Goal: Task Accomplishment & Management: Use online tool/utility

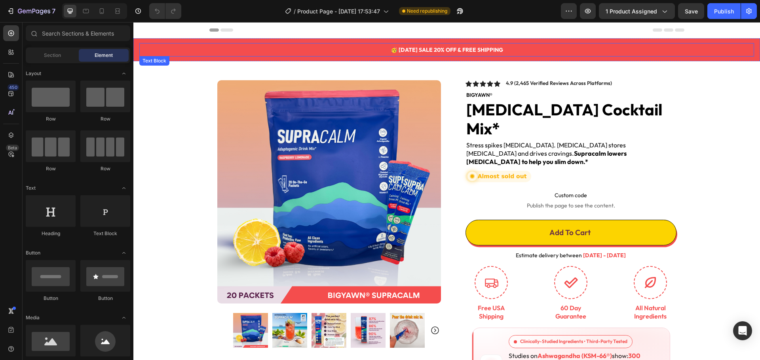
click at [434, 50] on strong "🥳 [DATE] SALE 20% OFF & FREE SHIPPING" at bounding box center [447, 49] width 112 height 7
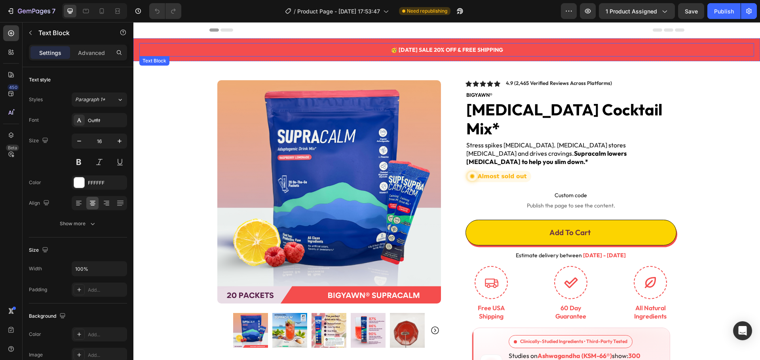
click at [434, 50] on strong "🥳 [DATE] SALE 20% OFF & FREE SHIPPING" at bounding box center [447, 49] width 112 height 7
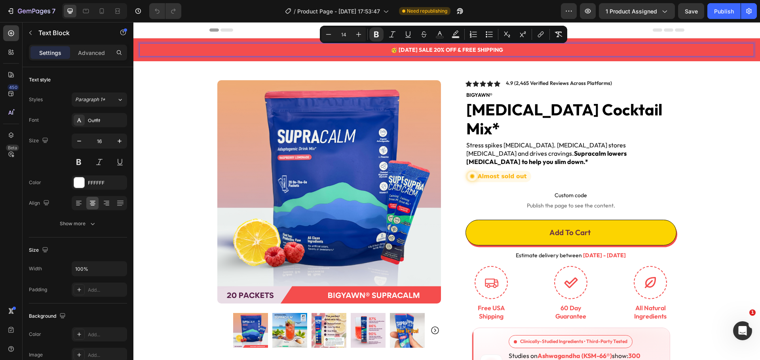
click at [486, 50] on strong "🥳 [DATE] SALE 20% OFF & FREE SHIPPING" at bounding box center [447, 49] width 112 height 7
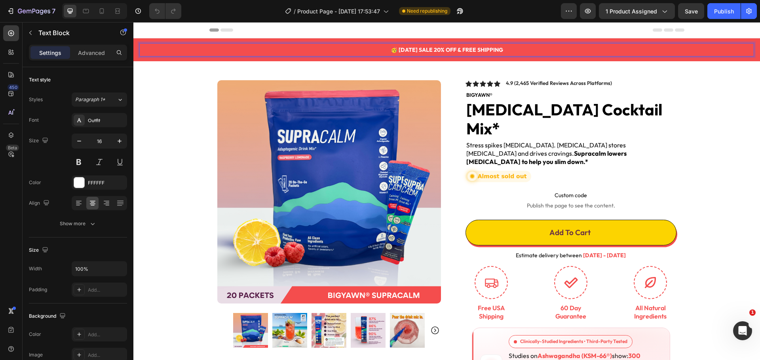
drag, startPoint x: 515, startPoint y: 50, endPoint x: 452, endPoint y: 48, distance: 62.6
click at [452, 48] on p "🥳 [DATE] SALE 20% OFF & FREE SHIPPING" at bounding box center [446, 50] width 613 height 12
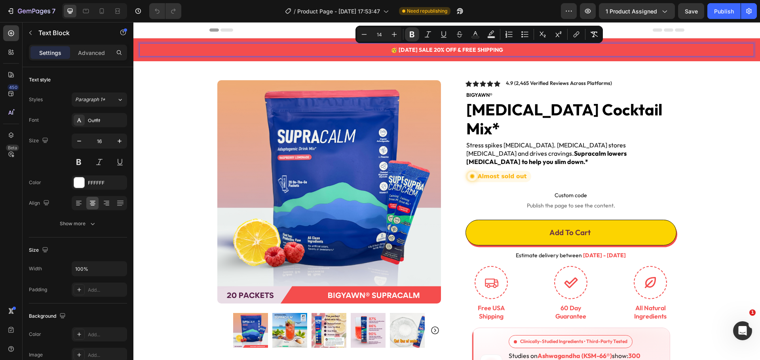
click at [452, 48] on strong "🥳 [DATE] SALE 20% OFF & FREE SHIPPING" at bounding box center [447, 49] width 112 height 7
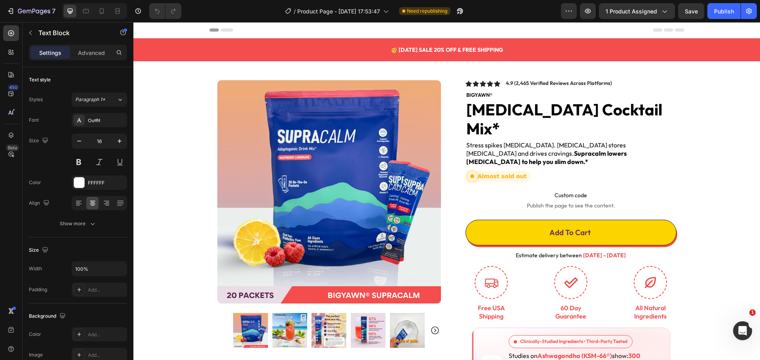
click at [457, 50] on strong "🥳 [DATE] SALE 20% OFF & FREE SHIPPING" at bounding box center [447, 49] width 112 height 7
click at [458, 49] on strong "🥳 [DATE] SALE 20% OFF & FREE SHIPPING" at bounding box center [447, 49] width 112 height 7
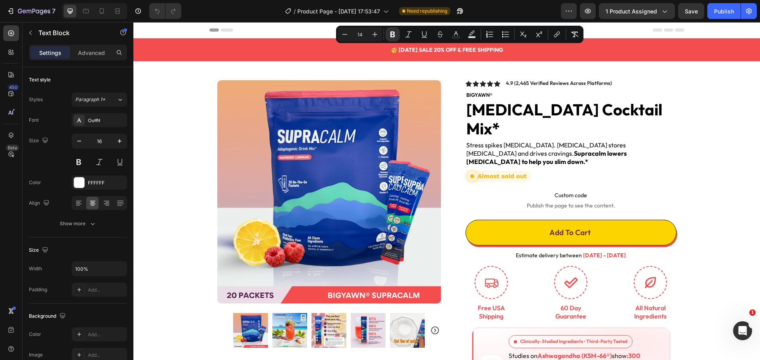
click at [513, 51] on p "🥳 [DATE] SALE 20% OFF & FREE SHIPPING" at bounding box center [446, 50] width 613 height 12
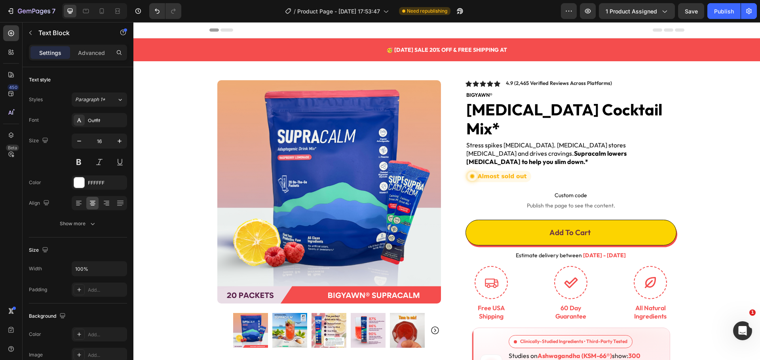
drag, startPoint x: 513, startPoint y: 49, endPoint x: 389, endPoint y: 49, distance: 123.8
click at [389, 49] on p "🥳 [DATE] SALE 20% OFF & FREE SHIPPING At" at bounding box center [446, 50] width 613 height 12
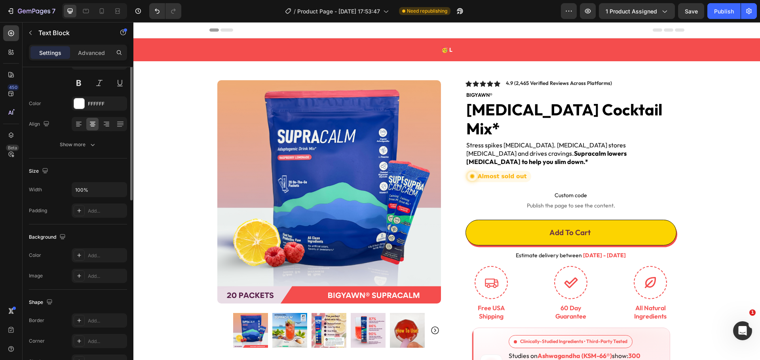
scroll to position [153, 0]
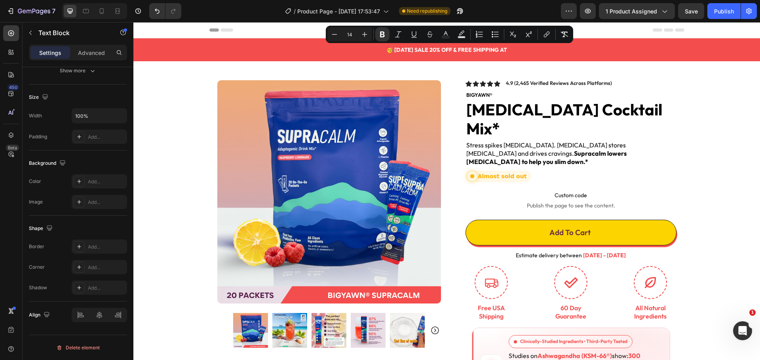
copy strong "🥳 LA"
click at [507, 49] on strong "🥳 [DATE] SALE 20% OFF & FREE SHIPPING At" at bounding box center [446, 49] width 121 height 7
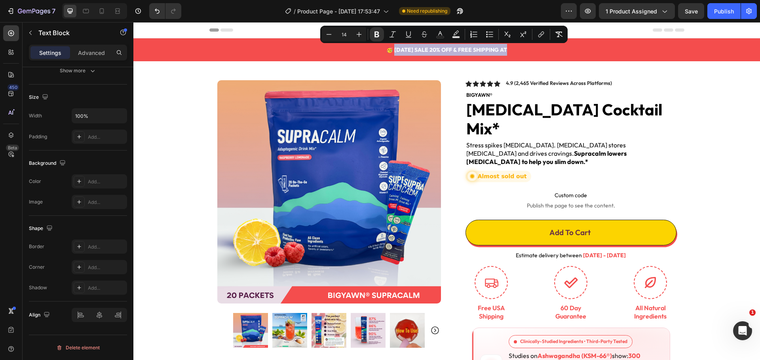
drag, startPoint x: 501, startPoint y: 50, endPoint x: 386, endPoint y: 47, distance: 115.6
click at [386, 47] on strong "🥳 [DATE] SALE 20% OFF & FREE SHIPPING At" at bounding box center [446, 49] width 121 height 7
copy strong "ABOR DAY SALE 20% OFF & FREE SHIPPING"
click at [395, 51] on strong "🥳 [DATE] SALE 20% OFF & FREE SHIPPING At" at bounding box center [446, 49] width 121 height 7
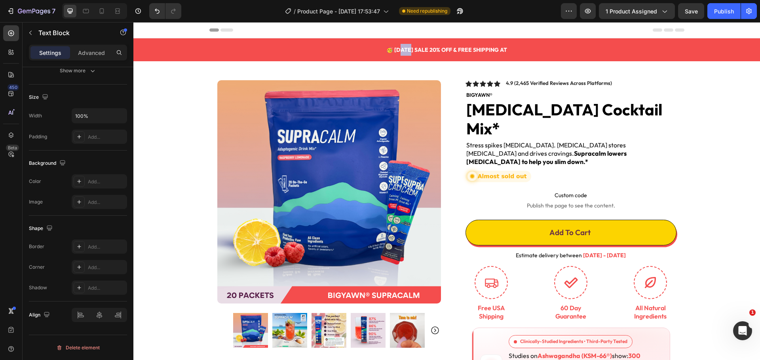
drag, startPoint x: 391, startPoint y: 49, endPoint x: 404, endPoint y: 49, distance: 13.1
click at [404, 49] on strong "🥳 [DATE] SALE 20% OFF & FREE SHIPPING At" at bounding box center [446, 49] width 121 height 7
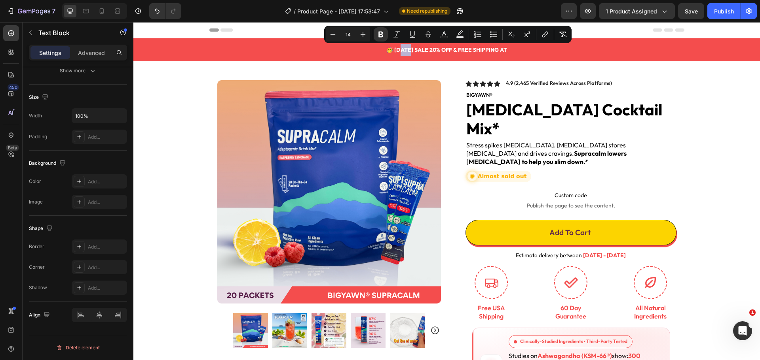
drag, startPoint x: 521, startPoint y: 50, endPoint x: 387, endPoint y: 49, distance: 134.1
click at [387, 49] on p "🥳 [DATE] SALE 20% OFF & FREE SHIPPING At" at bounding box center [446, 50] width 613 height 12
click at [101, 56] on p "Advanced" at bounding box center [91, 53] width 27 height 8
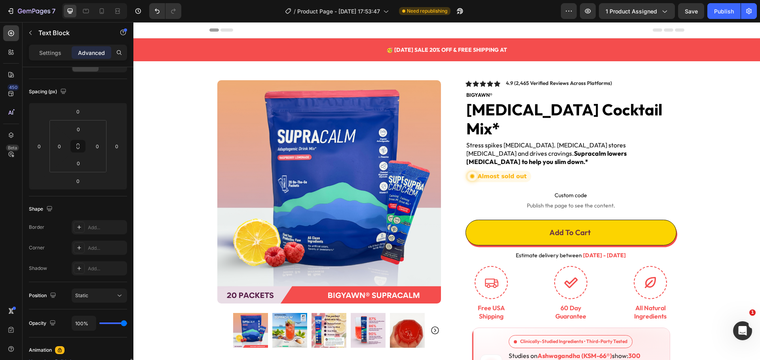
scroll to position [0, 0]
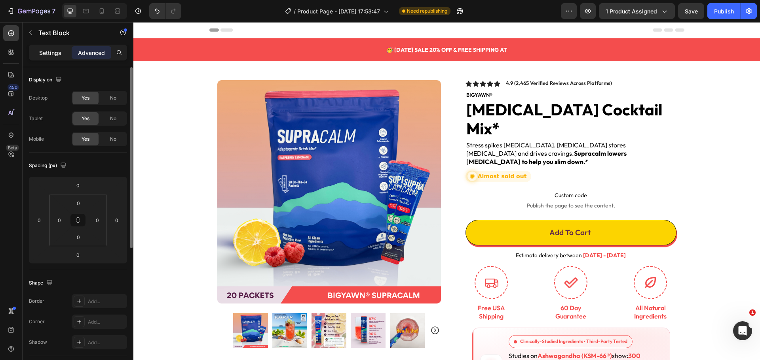
click at [65, 51] on div "Settings" at bounding box center [50, 52] width 40 height 13
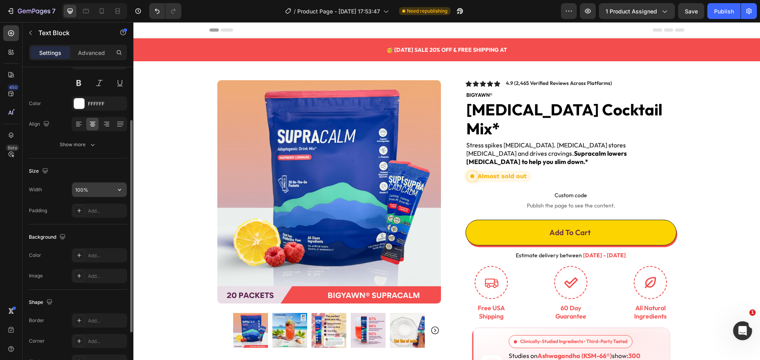
scroll to position [153, 0]
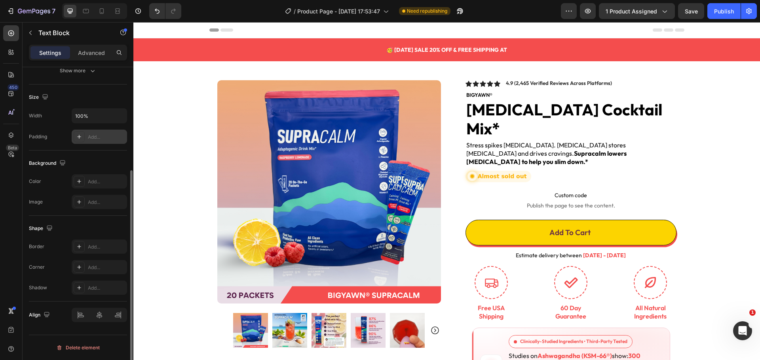
click at [86, 143] on div "Add..." at bounding box center [99, 137] width 55 height 14
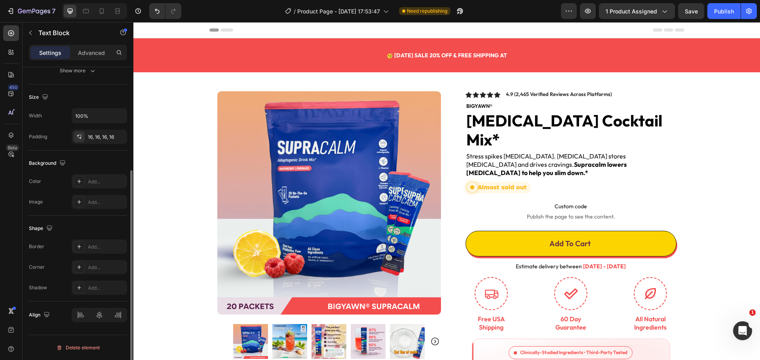
click at [91, 161] on div "Background" at bounding box center [78, 163] width 98 height 13
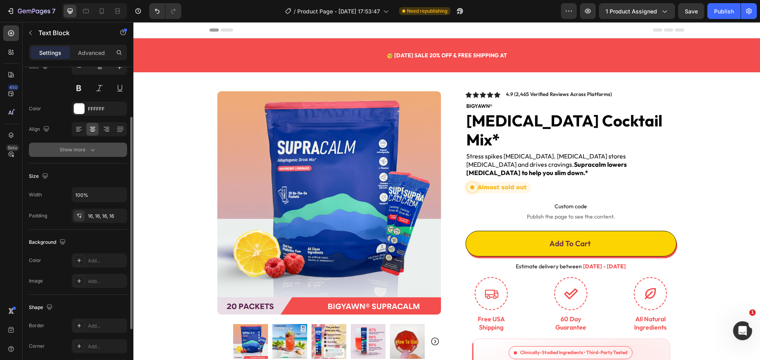
click at [89, 149] on icon "button" at bounding box center [93, 150] width 8 height 8
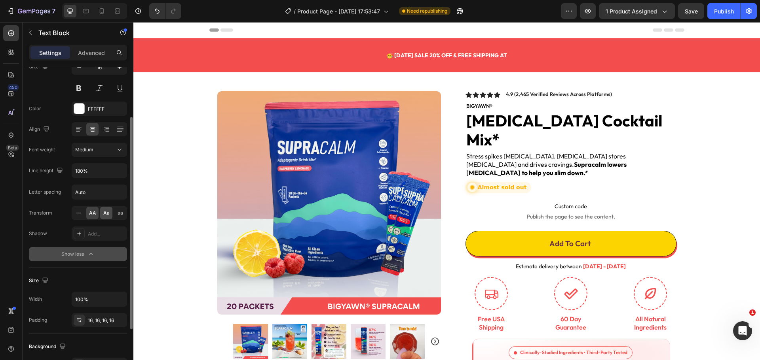
click at [106, 212] on span "Aa" at bounding box center [106, 213] width 6 height 7
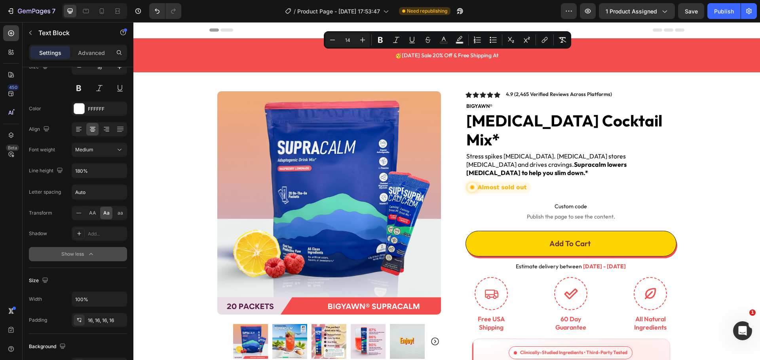
drag, startPoint x: 501, startPoint y: 56, endPoint x: 393, endPoint y: 55, distance: 108.0
click at [444, 59] on p "🥳 [DATE] sale 20% off & free shipping at" at bounding box center [447, 55] width 602 height 12
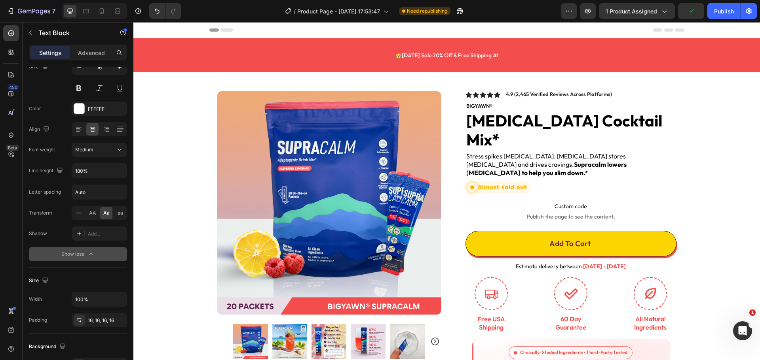
drag, startPoint x: 502, startPoint y: 53, endPoint x: 424, endPoint y: 55, distance: 78.0
click at [424, 55] on p "🥳 [DATE] sale 20% off & free shipping at" at bounding box center [447, 55] width 602 height 12
click at [498, 57] on span "🥳 [DATE] sale 20% off & free shipping at" at bounding box center [446, 55] width 103 height 7
click at [502, 56] on p "🥳 [DATE] sale 20% off & free shipping at" at bounding box center [447, 55] width 602 height 12
drag, startPoint x: 502, startPoint y: 56, endPoint x: 434, endPoint y: 58, distance: 68.1
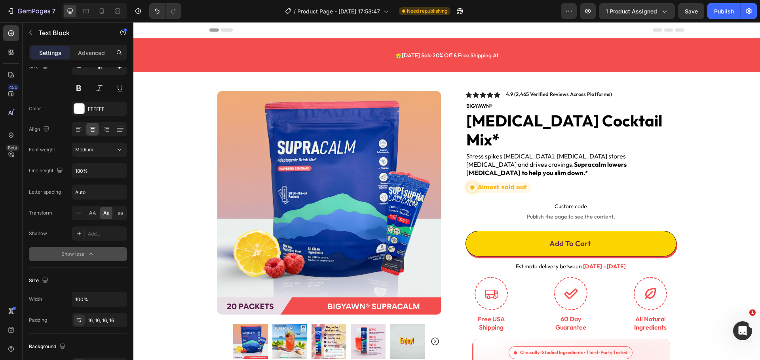
click at [434, 58] on p "🥳 [DATE] sale 20% off & free shipping at" at bounding box center [447, 55] width 602 height 12
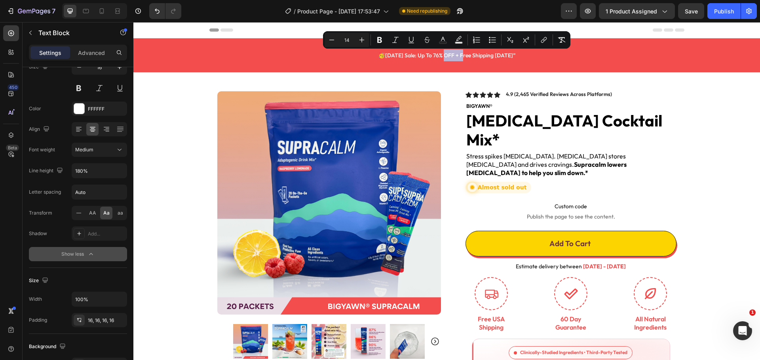
drag, startPoint x: 437, startPoint y: 56, endPoint x: 457, endPoint y: 55, distance: 20.2
click at [457, 55] on span "🥳 [DATE] sale: Up to 76% OFF + Free Shipping [DATE]”" at bounding box center [446, 55] width 137 height 7
click at [518, 54] on p "🥳 [DATE] sale: Up to 76% OFF + Free Shipping [DATE]”" at bounding box center [447, 55] width 602 height 12
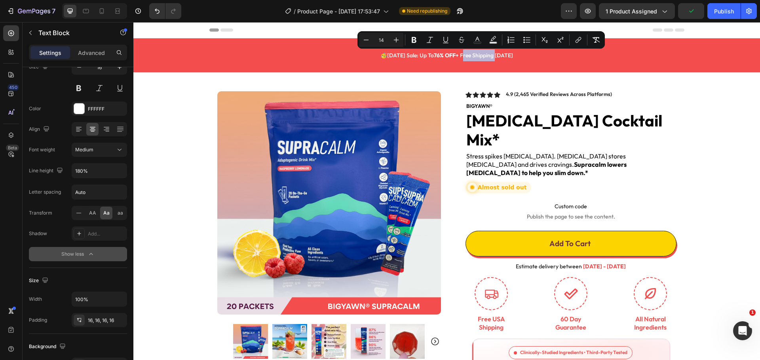
click at [498, 56] on span "🥳 [DATE] sale: Up to 76% OFF + Free Shipping [DATE]" at bounding box center [446, 55] width 133 height 7
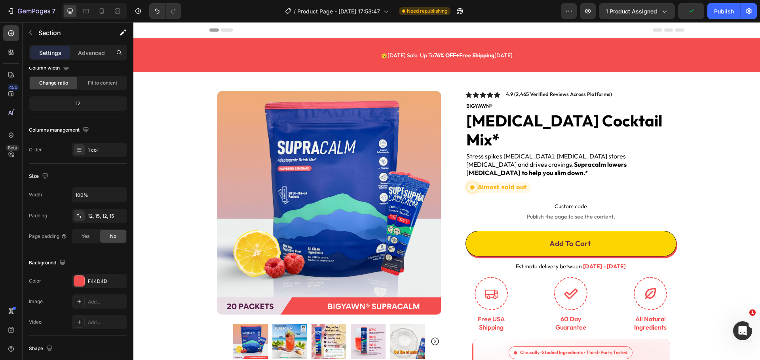
click at [502, 70] on div "🥳 [DATE] sale: Up to 76% OFF + Free Shipping [DATE] Text Block Section 1" at bounding box center [446, 55] width 626 height 34
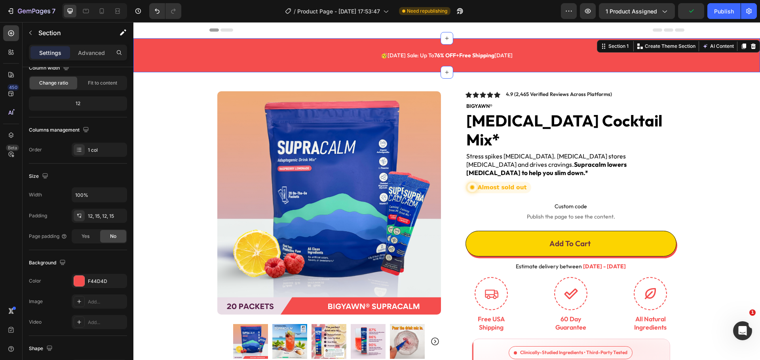
scroll to position [0, 0]
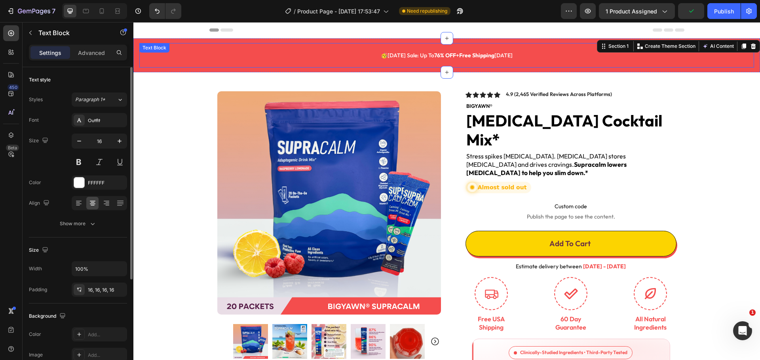
click at [501, 63] on div "🥳 [DATE] sale: Up to 76% OFF + Free Shipping [DATE]" at bounding box center [446, 55] width 614 height 25
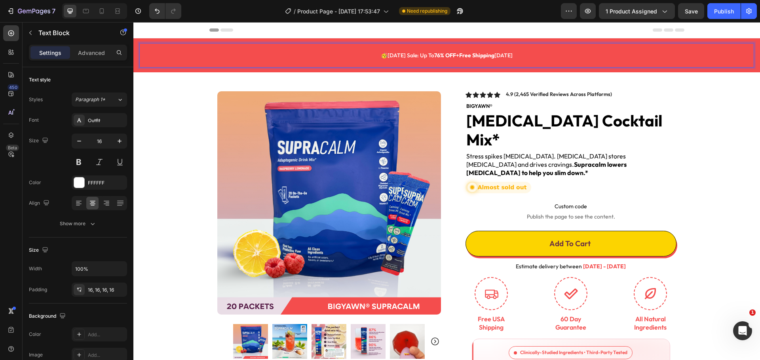
click at [381, 55] on strong "🥳" at bounding box center [384, 55] width 7 height 7
click at [382, 56] on span "🥳 [DATE] sale: Up to 76% OFF + Free Shipping [DATE]" at bounding box center [447, 55] width 132 height 7
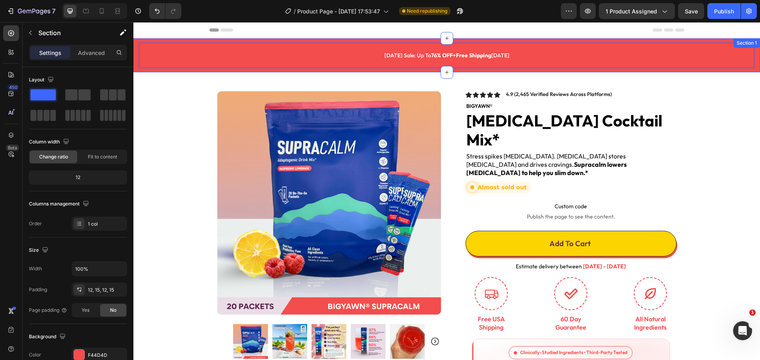
click at [516, 40] on div "[DATE] sale: Up to 76% OFF + Free Shipping [DATE] Text Block 0 Section 1" at bounding box center [446, 55] width 626 height 34
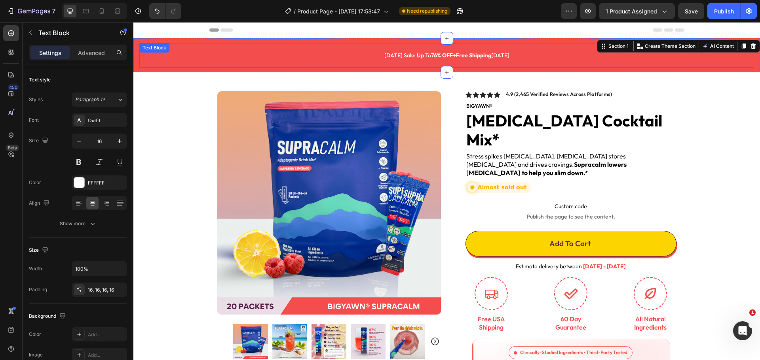
click at [375, 57] on p "[DATE] sale: Up to 76% OFF + Free Shipping [DATE]" at bounding box center [447, 55] width 602 height 12
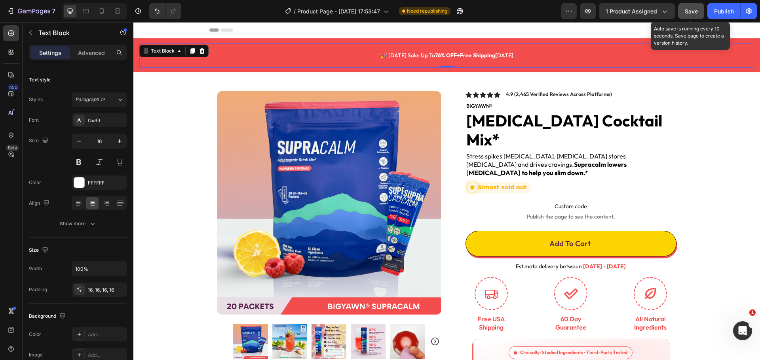
click at [696, 9] on span "Save" at bounding box center [691, 11] width 13 height 7
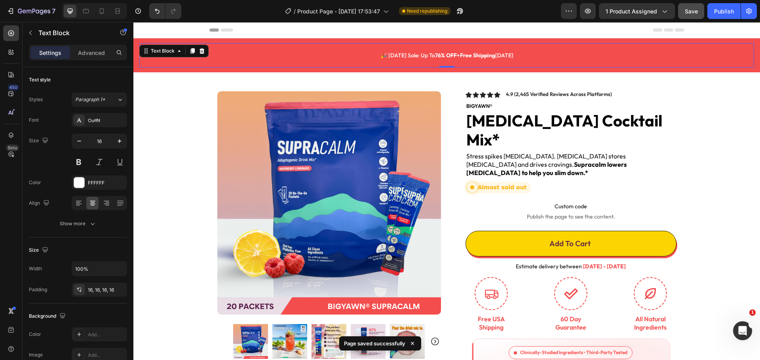
click at [516, 58] on p "🎉 [DATE] sale: Up to 76% OFF + Free Shipping [DATE]" at bounding box center [447, 55] width 602 height 12
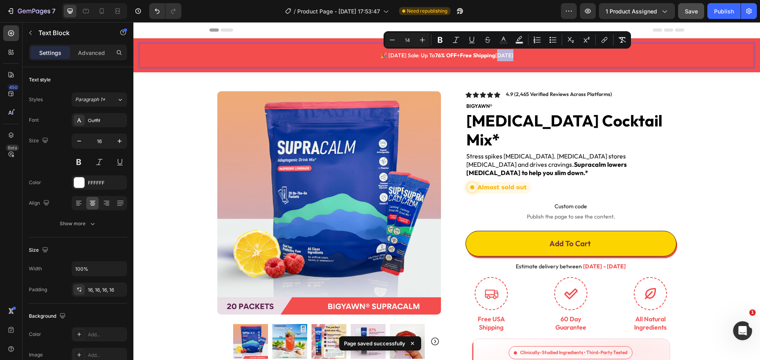
drag, startPoint x: 517, startPoint y: 57, endPoint x: 501, endPoint y: 57, distance: 16.6
click at [501, 57] on p "🎉 [DATE] sale: Up to 76% OFF + Free Shipping [DATE]" at bounding box center [447, 55] width 602 height 12
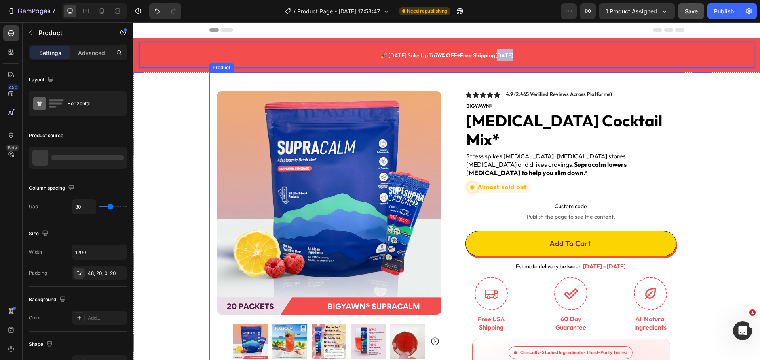
click at [508, 76] on div "Product Images Image Icon Icon Icon Icon Icon Icon List Love Supracalm! I have …" at bounding box center [446, 313] width 475 height 483
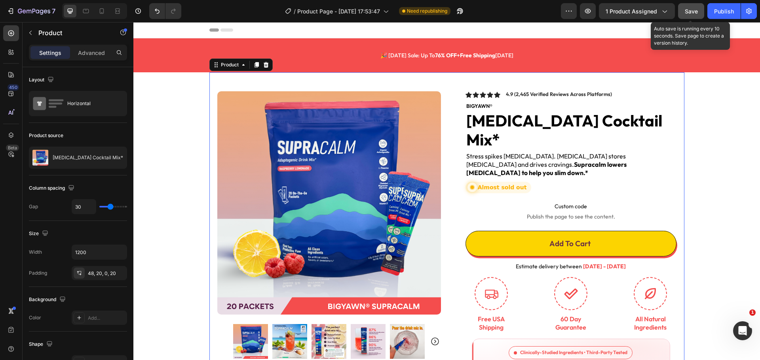
click at [687, 13] on span "Save" at bounding box center [691, 11] width 13 height 7
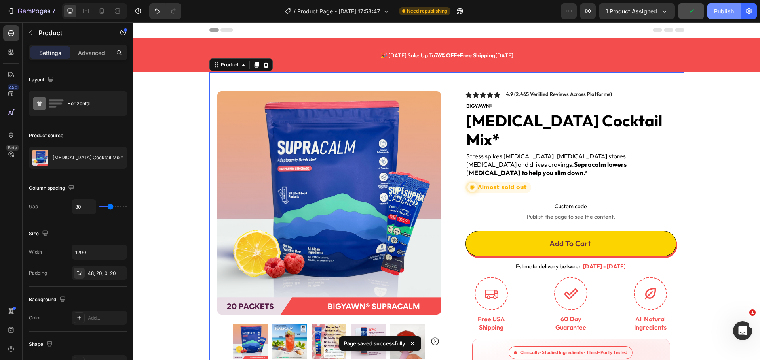
click at [720, 11] on div "Publish" at bounding box center [724, 11] width 20 height 8
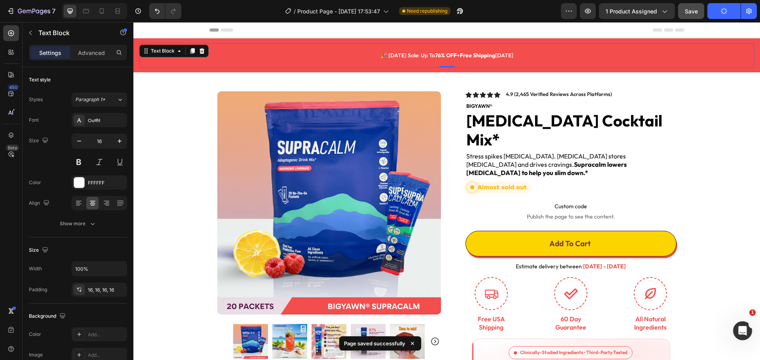
click at [563, 54] on p "🎉 [DATE] sale: Up to 76% OFF + Free Shipping [DATE]" at bounding box center [447, 55] width 602 height 12
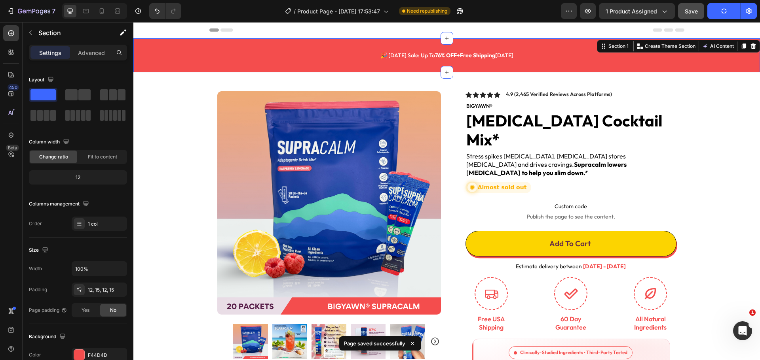
click at [570, 40] on div "🎉 [DATE] sale: Up to 76% OFF + Free Shipping [DATE] Text Block Section 1 You ca…" at bounding box center [446, 55] width 626 height 34
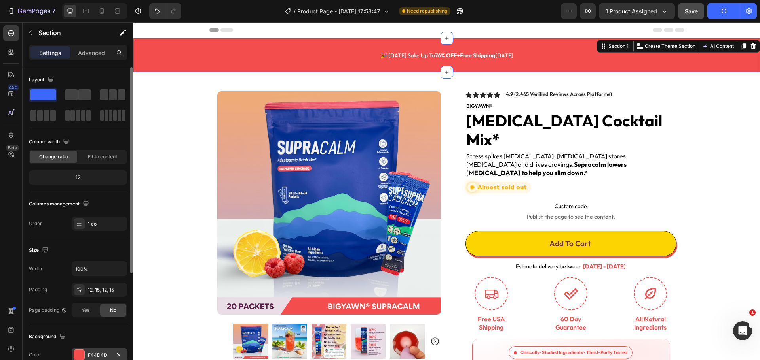
click at [83, 353] on div at bounding box center [79, 355] width 10 height 10
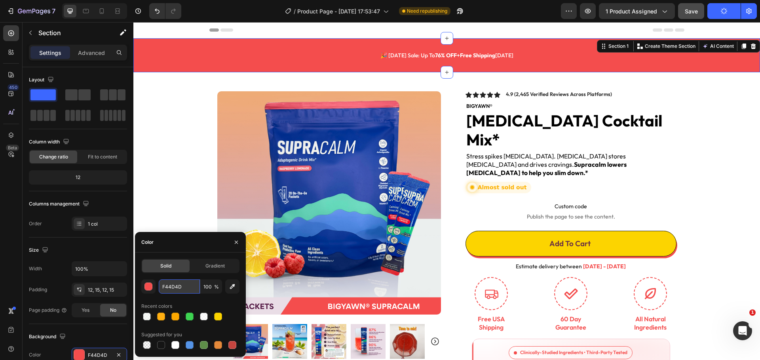
click at [173, 287] on input "F44D4D" at bounding box center [179, 287] width 41 height 14
click at [176, 287] on input "F44D4D" at bounding box center [179, 287] width 41 height 14
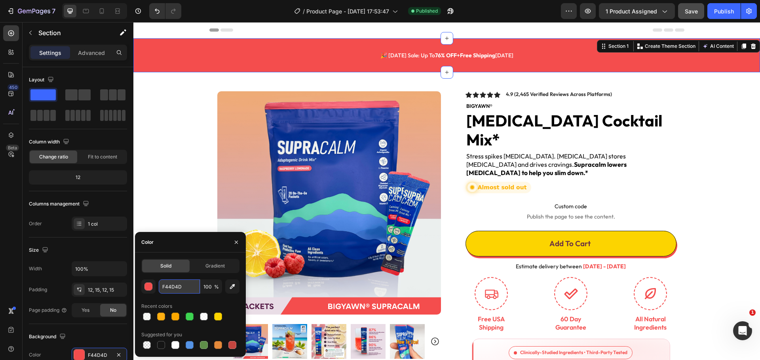
click at [176, 287] on input "F44D4D" at bounding box center [179, 287] width 41 height 14
paste input "#eadde6"
type input "#eadde6"
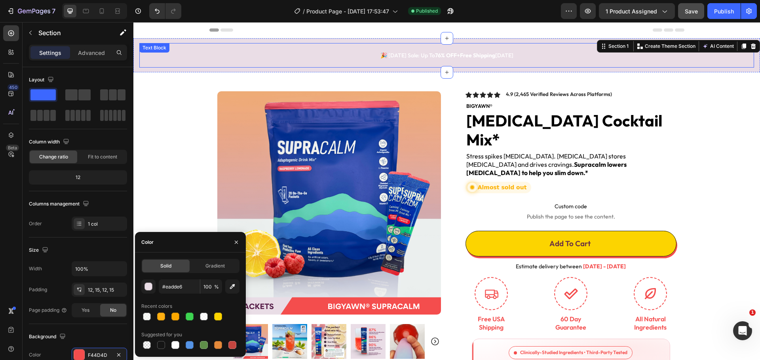
click at [429, 54] on span "🎉 [DATE] sale: Up to 76% OFF + Free Shipping [DATE]" at bounding box center [446, 55] width 133 height 7
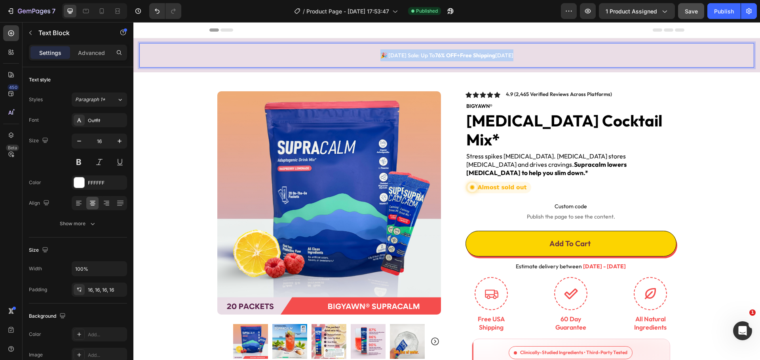
click at [429, 54] on span "🎉 [DATE] sale: Up to 76% OFF + Free Shipping [DATE]" at bounding box center [446, 55] width 133 height 7
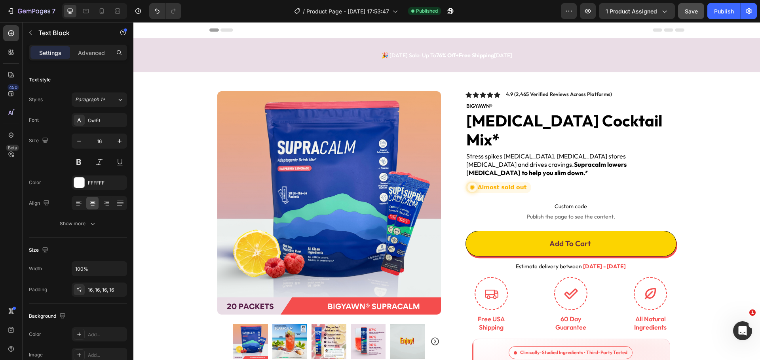
click at [453, 57] on strong "76% off" at bounding box center [445, 55] width 19 height 7
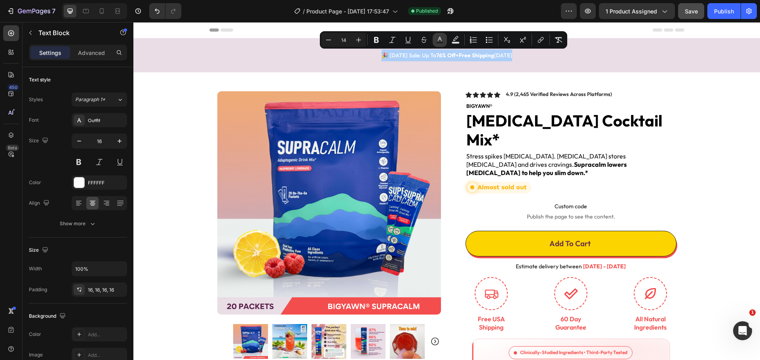
click at [439, 40] on icon "Editor contextual toolbar" at bounding box center [440, 40] width 8 height 8
type input "FFFFFF"
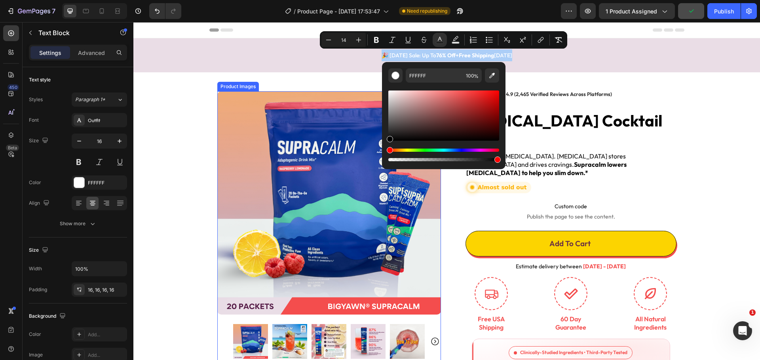
drag, startPoint x: 523, startPoint y: 116, endPoint x: 381, endPoint y: 149, distance: 146.3
type input "000000"
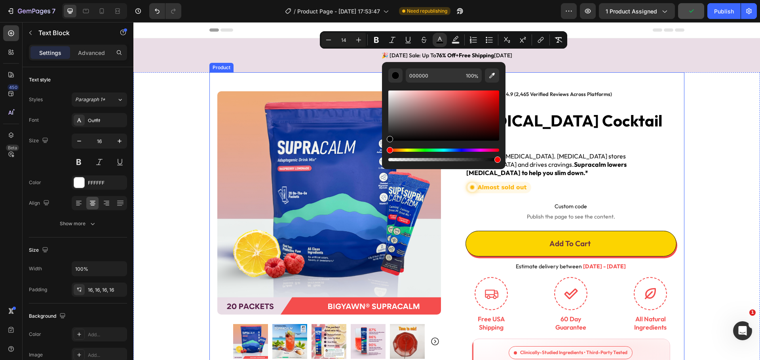
click at [343, 83] on div "Product Images Image Icon Icon Icon Icon Icon Icon List Love Supracalm! I have …" at bounding box center [446, 313] width 475 height 483
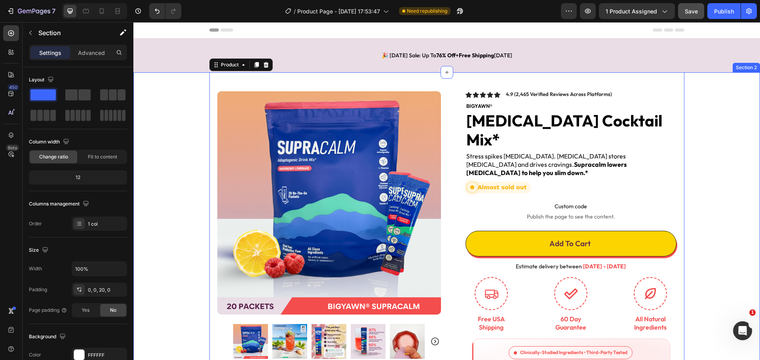
click at [753, 146] on div "Product Images Image Icon Icon Icon Icon Icon Icon List Love Supracalm! I have …" at bounding box center [446, 313] width 626 height 483
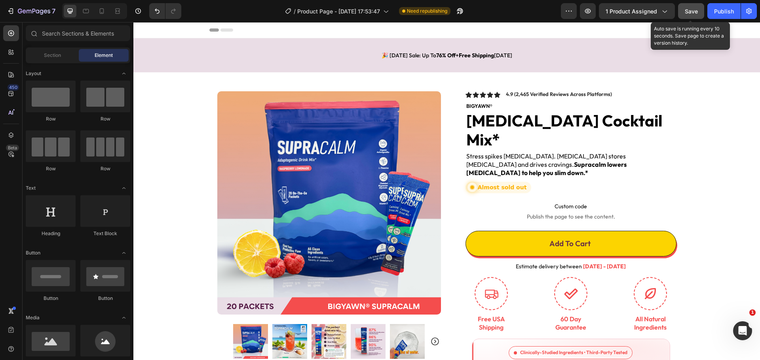
click at [695, 12] on span "Save" at bounding box center [691, 11] width 13 height 7
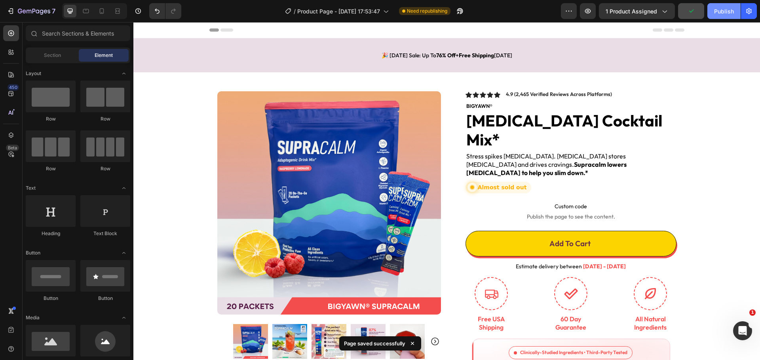
click at [723, 11] on div "Publish" at bounding box center [724, 11] width 20 height 8
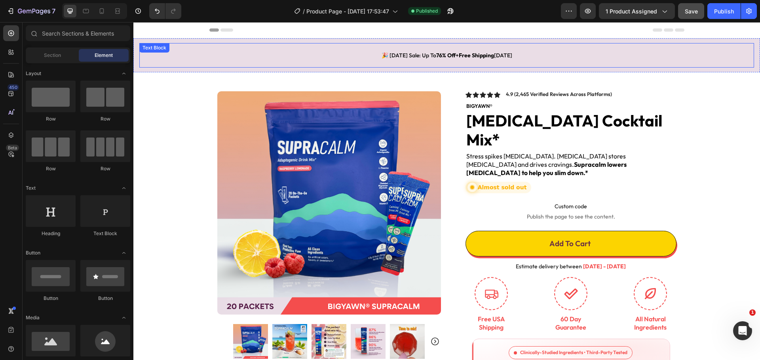
click at [388, 54] on span "🎉 [DATE] sale: up to 76% off + free shipping [DATE]" at bounding box center [446, 55] width 131 height 7
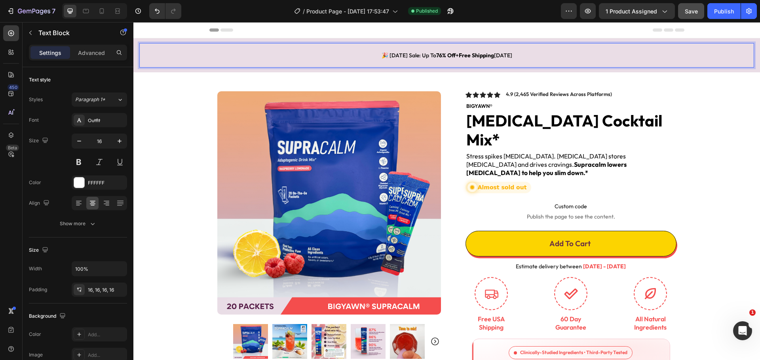
click at [381, 56] on span "🎉 [DATE] sale: up to 76% off + free shipping [DATE]" at bounding box center [446, 55] width 131 height 7
click at [511, 55] on p "[DATE] sale: up to 76% off + free shipping [DATE]" at bounding box center [447, 55] width 602 height 12
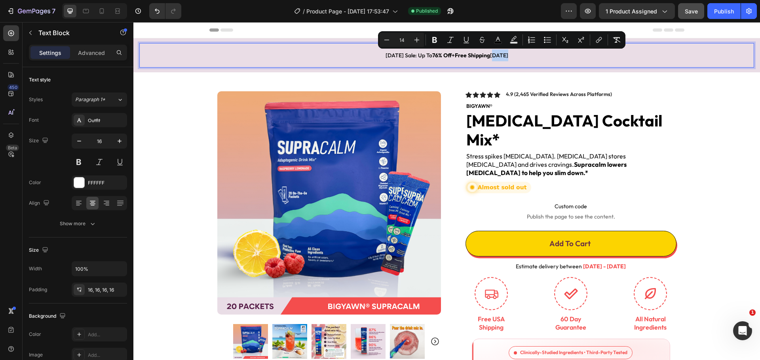
drag, startPoint x: 515, startPoint y: 56, endPoint x: 495, endPoint y: 57, distance: 20.6
click at [495, 57] on p "[DATE] sale: up to 76% off + free shipping [DATE]" at bounding box center [447, 55] width 602 height 12
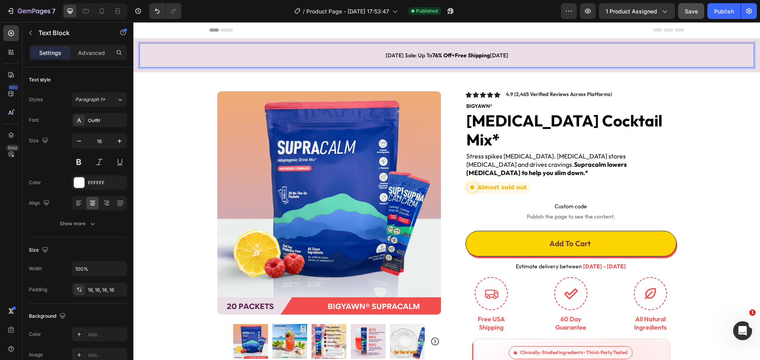
click at [417, 56] on span "[DATE] sale: up to 76% off + free shipping [DATE]" at bounding box center [446, 55] width 123 height 7
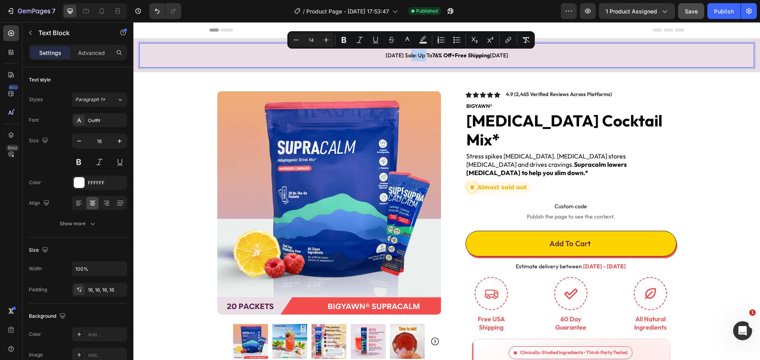
drag, startPoint x: 419, startPoint y: 56, endPoint x: 404, endPoint y: 56, distance: 15.0
click at [404, 56] on span "[DATE] sale: up to 76% off + free shipping [DATE]" at bounding box center [446, 55] width 123 height 7
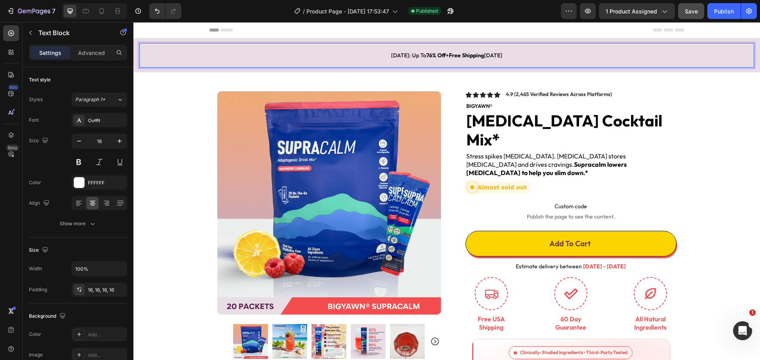
click at [377, 57] on p "[DATE]: up to 76% off + free shipping [DATE]" at bounding box center [447, 55] width 602 height 12
click at [470, 54] on strong "free shipping" at bounding box center [466, 55] width 35 height 7
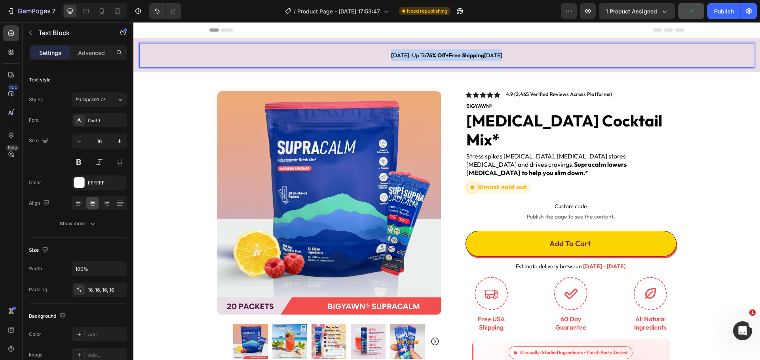
click at [470, 54] on strong "free shipping" at bounding box center [466, 55] width 35 height 7
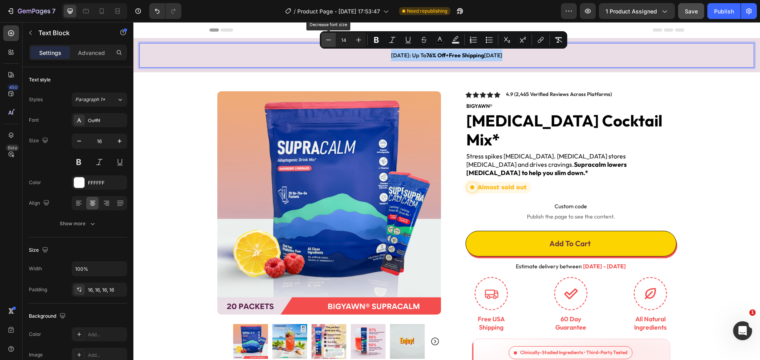
click at [327, 40] on icon "Editor contextual toolbar" at bounding box center [328, 40] width 8 height 8
click at [358, 40] on icon "Editor contextual toolbar" at bounding box center [358, 40] width 5 height 5
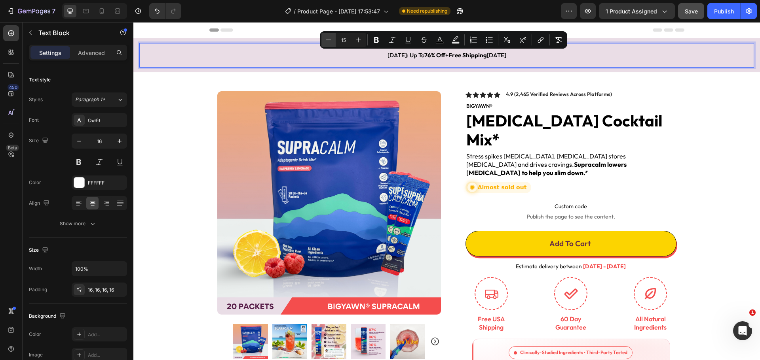
click at [326, 40] on icon "Editor contextual toolbar" at bounding box center [328, 40] width 8 height 8
type input "14"
click at [518, 70] on div "[DATE]: up to 76% off + free shipping [DATE] Text Block 0 Section 1" at bounding box center [446, 55] width 626 height 34
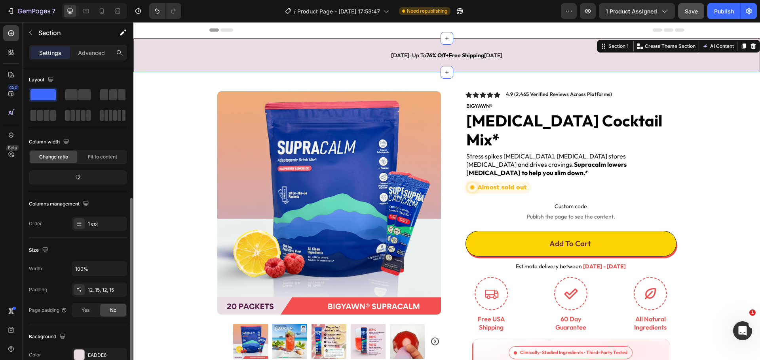
scroll to position [79, 0]
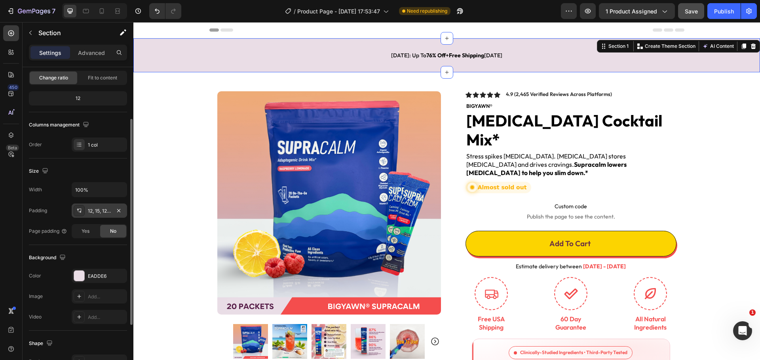
click at [105, 214] on div "12, 15, 12, 15" at bounding box center [99, 211] width 23 height 7
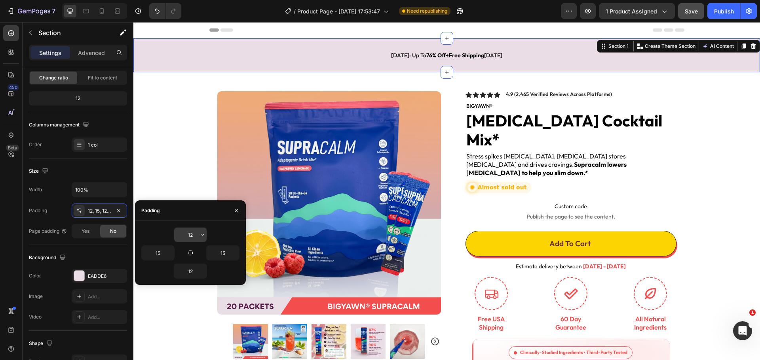
click at [192, 234] on input "12" at bounding box center [190, 235] width 32 height 14
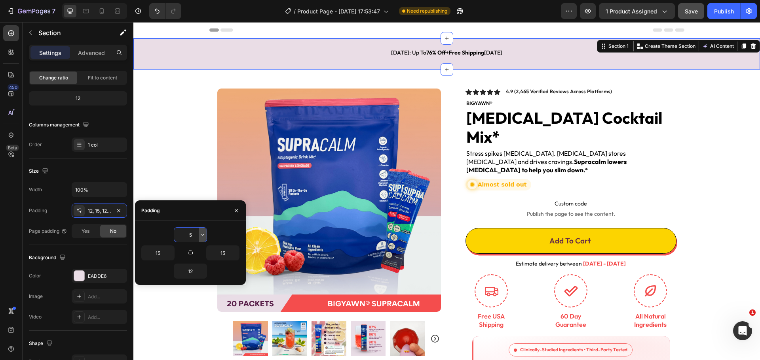
type input "5"
click at [198, 274] on input "12" at bounding box center [190, 271] width 32 height 14
type input "5"
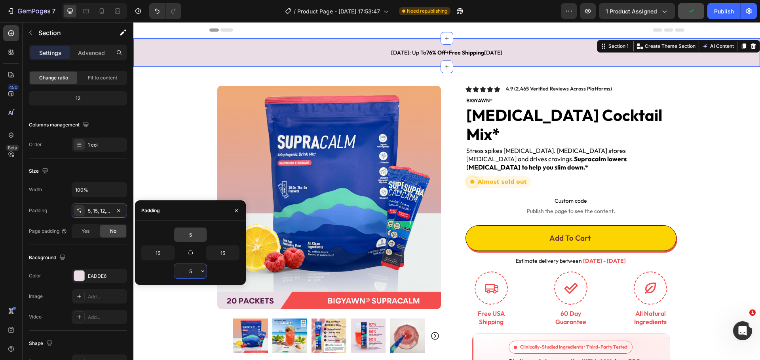
click at [194, 271] on input "5" at bounding box center [190, 271] width 32 height 14
drag, startPoint x: 194, startPoint y: 271, endPoint x: 190, endPoint y: 272, distance: 4.1
click at [190, 272] on input "5" at bounding box center [190, 271] width 32 height 14
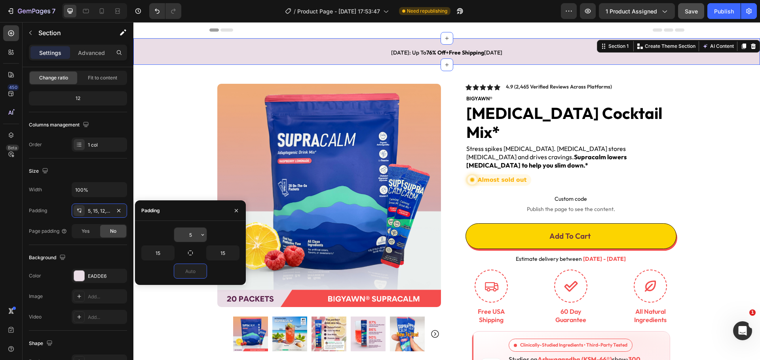
type input "0"
click at [193, 235] on input "5" at bounding box center [190, 235] width 32 height 14
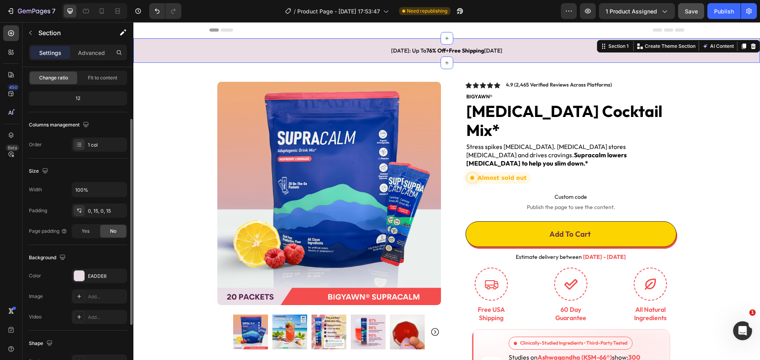
click at [112, 247] on div "Background The changes might be hidden by the video. Color EADDE6 Image Add... …" at bounding box center [78, 288] width 98 height 86
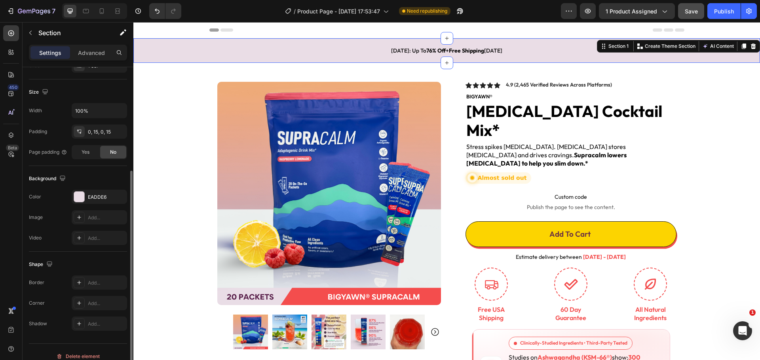
scroll to position [167, 0]
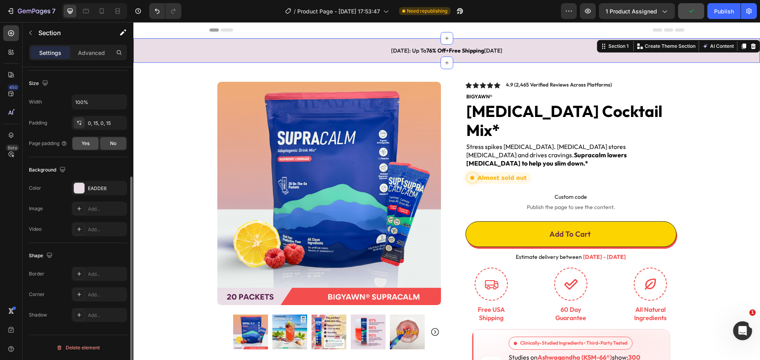
click at [92, 146] on div "Yes" at bounding box center [85, 143] width 26 height 13
click at [109, 144] on div "No" at bounding box center [113, 143] width 26 height 13
click at [110, 162] on div "Background The changes might be hidden by the video. Color EADDE6 Image Add... …" at bounding box center [78, 200] width 98 height 86
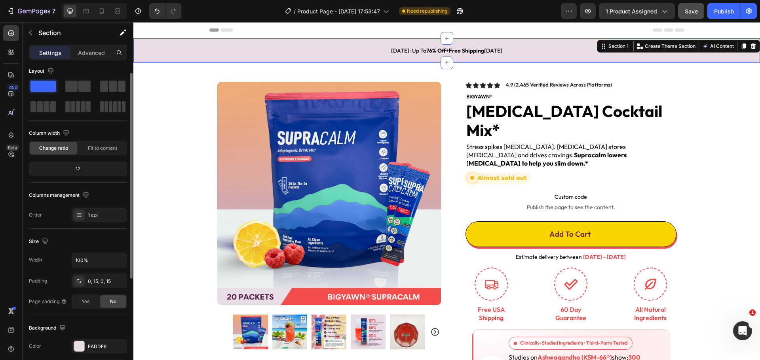
scroll to position [0, 0]
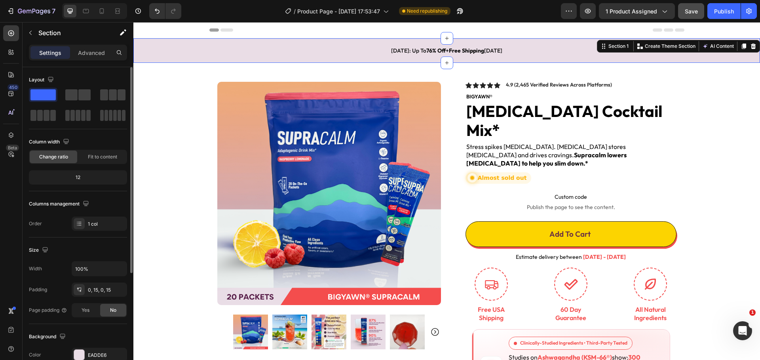
click at [80, 178] on div "12" at bounding box center [77, 177] width 95 height 11
click at [100, 156] on span "Fit to content" at bounding box center [102, 157] width 29 height 7
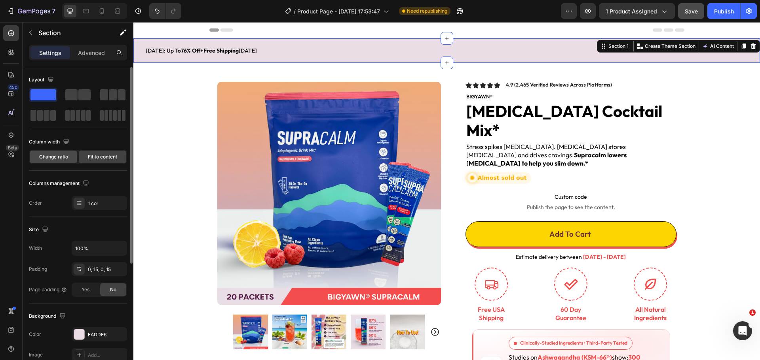
click at [63, 157] on span "Change ratio" at bounding box center [53, 157] width 29 height 7
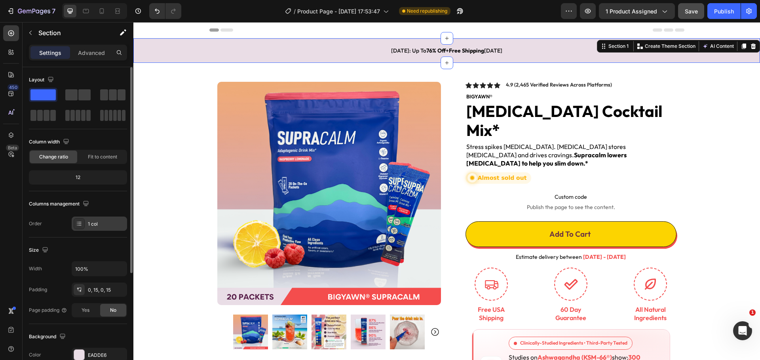
click at [85, 225] on div "1 col" at bounding box center [99, 224] width 55 height 14
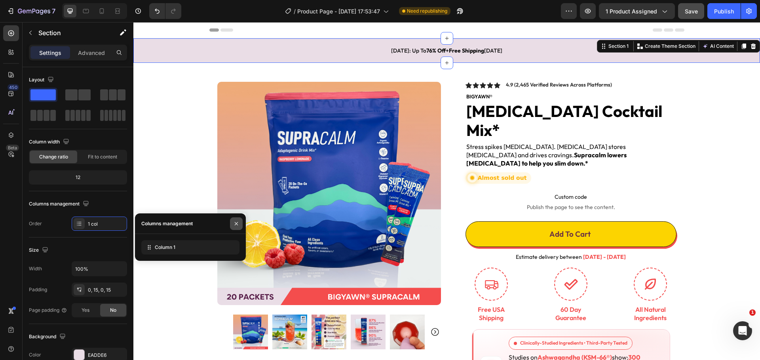
click at [235, 224] on icon "button" at bounding box center [236, 224] width 6 height 6
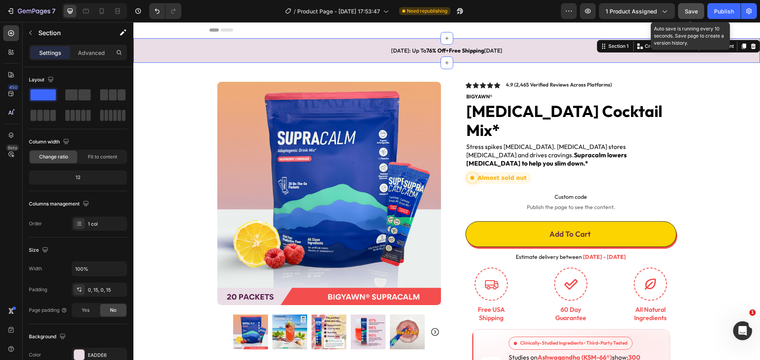
click at [694, 9] on span "Save" at bounding box center [691, 11] width 13 height 7
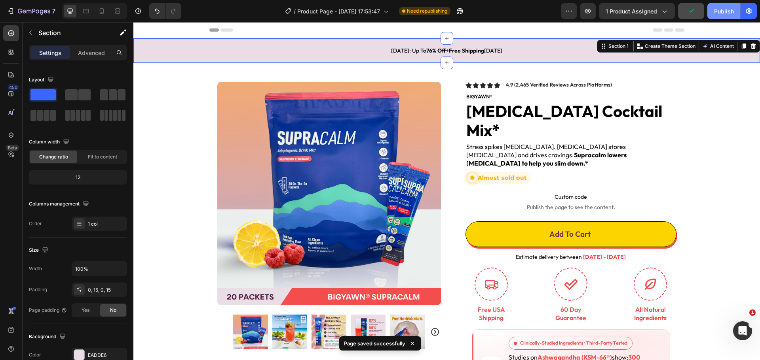
click at [715, 13] on div "Publish" at bounding box center [724, 11] width 20 height 8
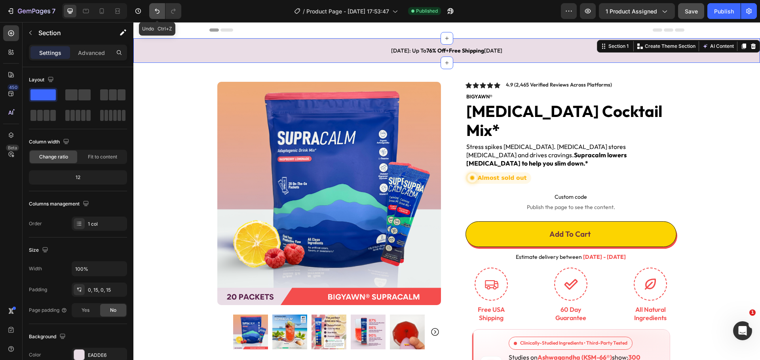
click at [152, 9] on button "Undo/Redo" at bounding box center [157, 11] width 16 height 16
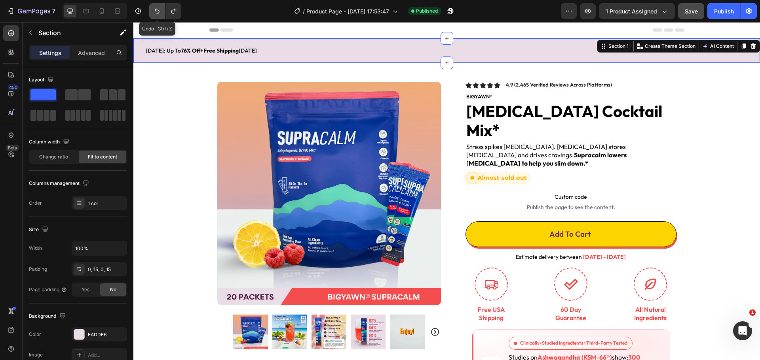
click at [154, 8] on icon "Undo/Redo" at bounding box center [157, 11] width 8 height 8
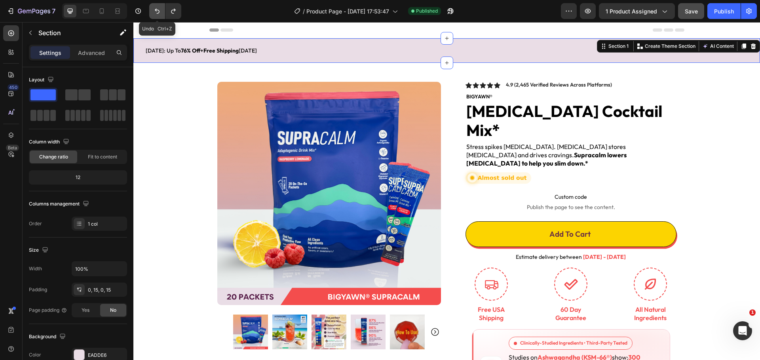
click at [154, 8] on icon "Undo/Redo" at bounding box center [157, 11] width 8 height 8
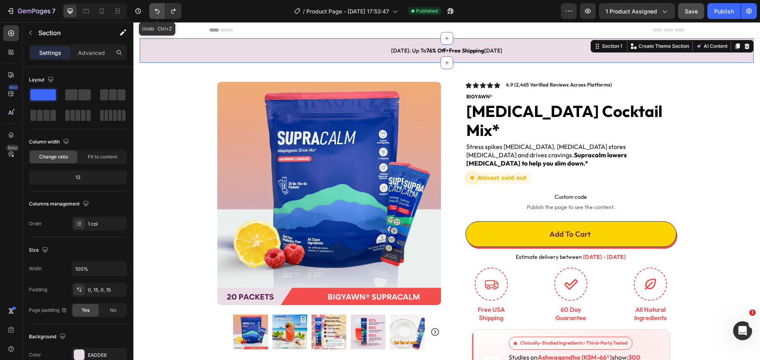
click at [154, 8] on icon "Undo/Redo" at bounding box center [157, 11] width 8 height 8
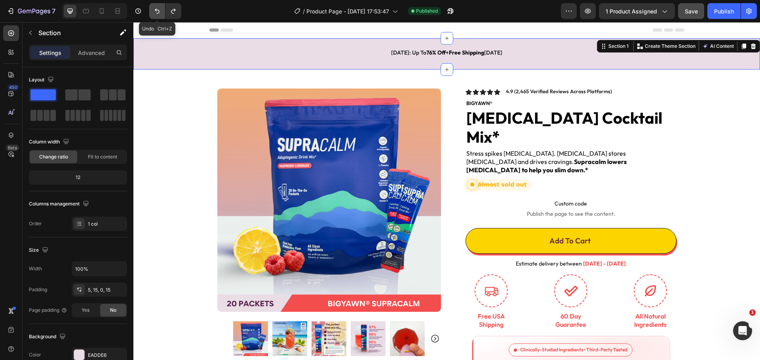
click at [154, 8] on icon "Undo/Redo" at bounding box center [157, 11] width 8 height 8
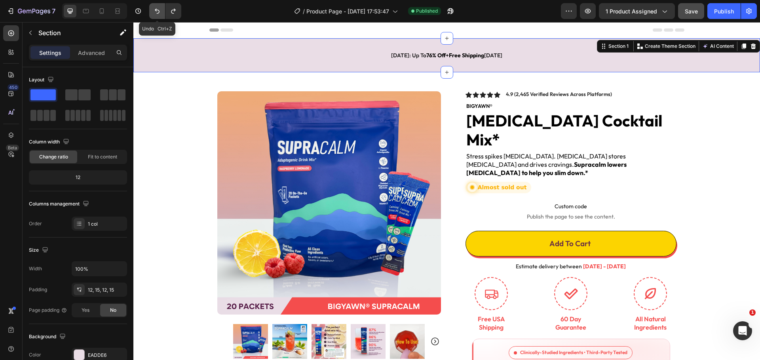
click at [154, 8] on icon "Undo/Redo" at bounding box center [157, 11] width 8 height 8
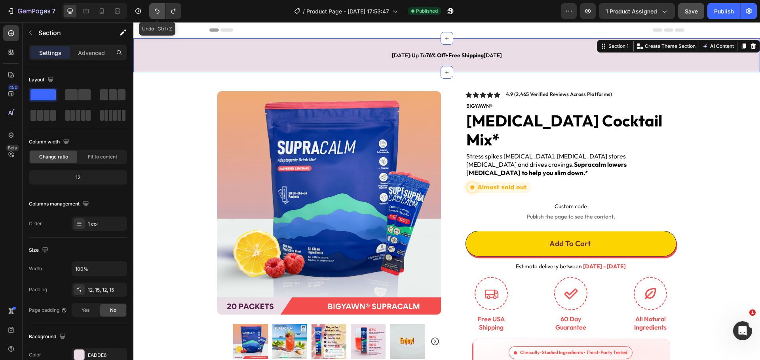
click at [154, 8] on icon "Undo/Redo" at bounding box center [157, 11] width 8 height 8
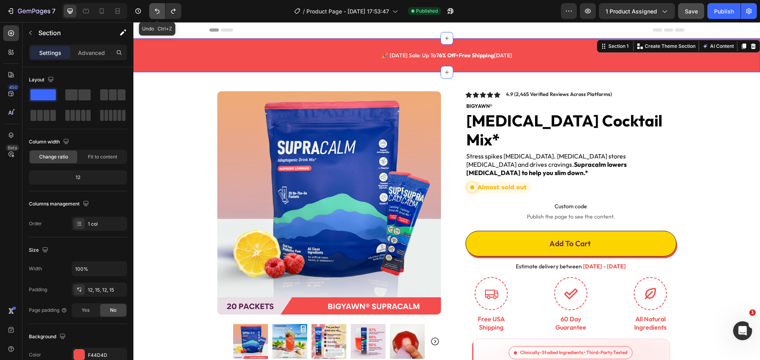
click at [155, 8] on icon "Undo/Redo" at bounding box center [157, 11] width 8 height 8
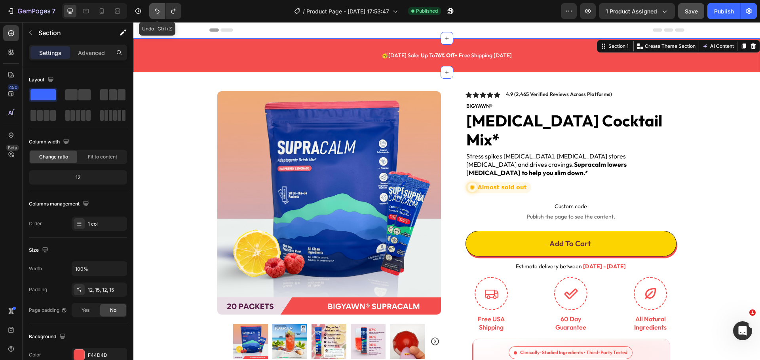
click at [155, 8] on icon "Undo/Redo" at bounding box center [157, 11] width 8 height 8
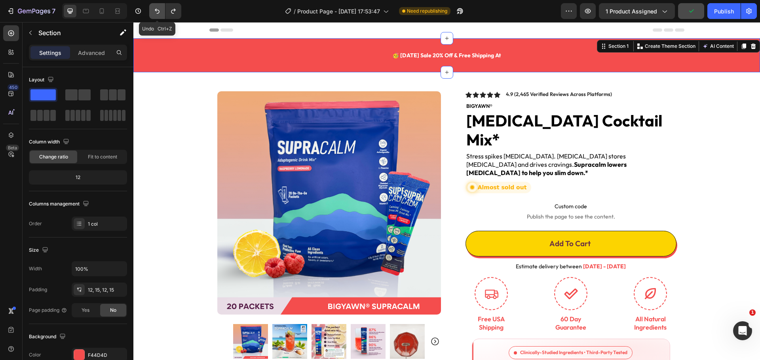
click at [155, 10] on icon "Undo/Redo" at bounding box center [157, 11] width 5 height 5
click at [506, 57] on strong "🥳 [DATE] SALE 20% OFF & FREE SHIPPING At" at bounding box center [446, 55] width 121 height 7
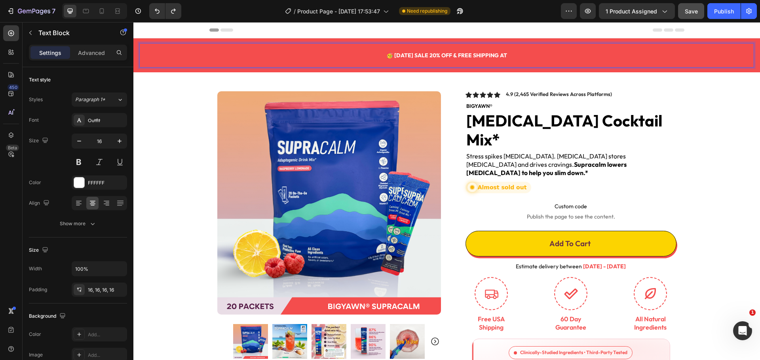
click at [512, 55] on p "🥳 [DATE] SALE 20% OFF & FREE SHIPPING At" at bounding box center [447, 55] width 602 height 12
drag, startPoint x: 438, startPoint y: 55, endPoint x: 452, endPoint y: 55, distance: 13.5
click at [452, 55] on strong "🥳 [DATE] SALE 20% OFF & FREE SHIPPING" at bounding box center [447, 55] width 112 height 7
drag, startPoint x: 422, startPoint y: 56, endPoint x: 460, endPoint y: 55, distance: 38.0
click at [460, 55] on strong "🥳 [DATE] SALE 20% OFF & FREE SHIPPING" at bounding box center [447, 55] width 112 height 7
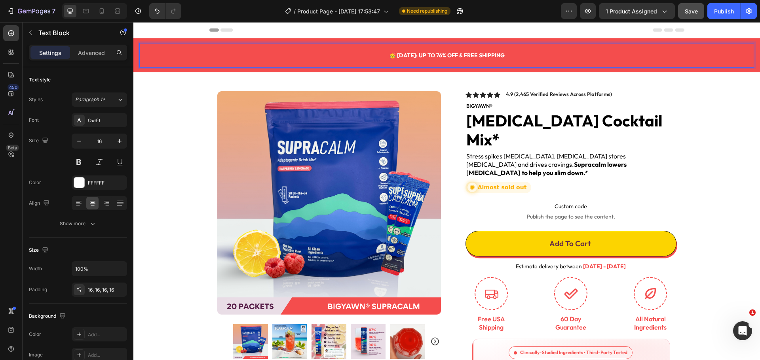
drag, startPoint x: 516, startPoint y: 55, endPoint x: 380, endPoint y: 58, distance: 135.4
click at [380, 58] on p "🥳 [DATE]: Up to 76% OFF & FREE SHIPPING" at bounding box center [447, 55] width 602 height 12
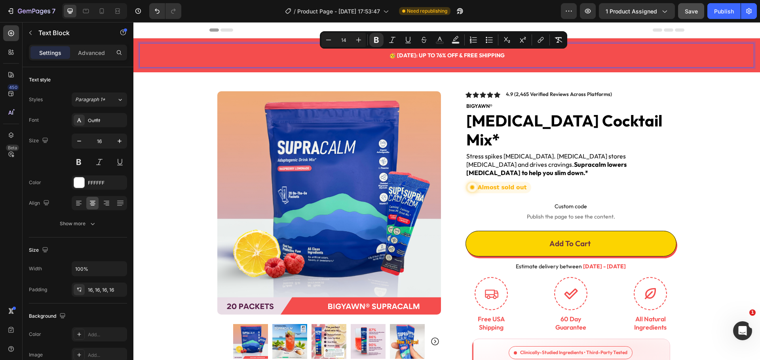
click at [389, 55] on strong "🥳 [DATE]: Up to 76% OFF & FREE SHIPPING" at bounding box center [447, 55] width 116 height 7
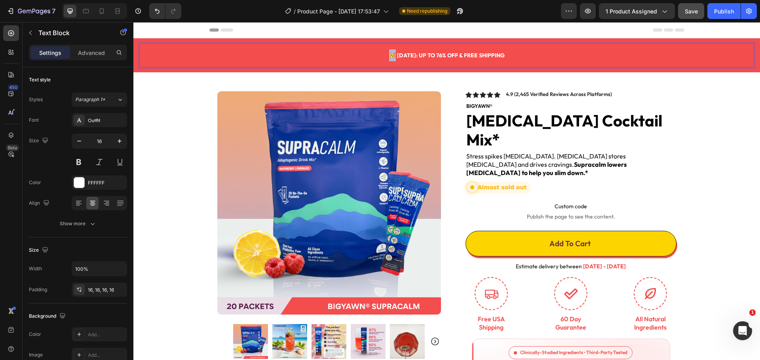
click at [389, 55] on strong "🥳 [DATE]: Up to 76% OFF & FREE SHIPPING" at bounding box center [447, 55] width 116 height 7
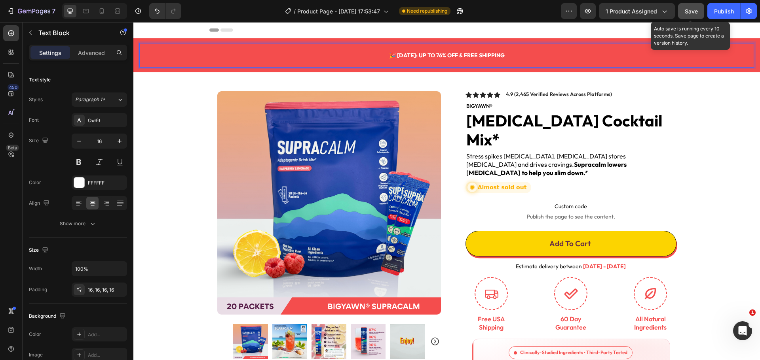
click at [687, 14] on span "Save" at bounding box center [691, 11] width 13 height 7
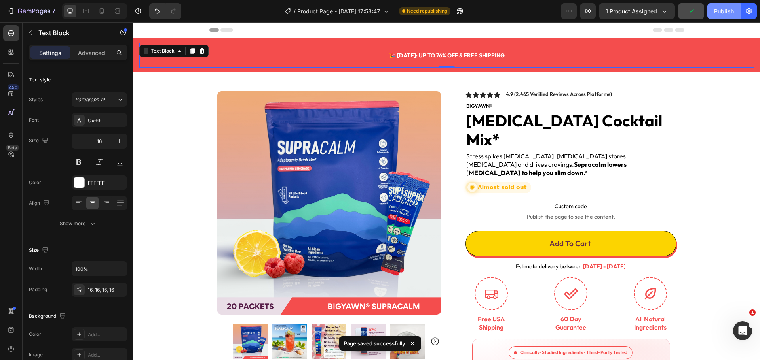
click at [717, 9] on div "Publish" at bounding box center [724, 11] width 20 height 8
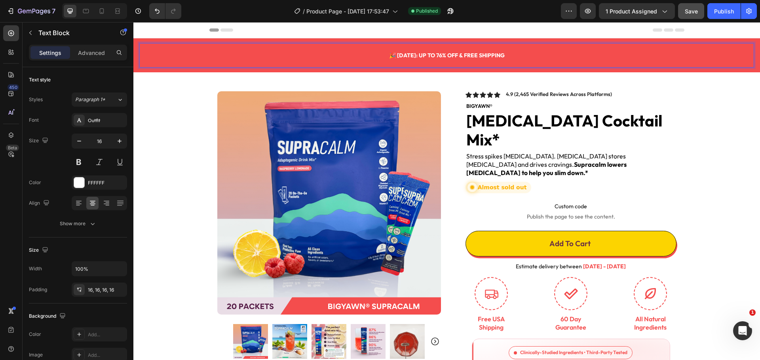
click at [420, 53] on strong "🎉 [DATE]: Up to 76% OFF & FREE SHIPPING" at bounding box center [447, 55] width 116 height 7
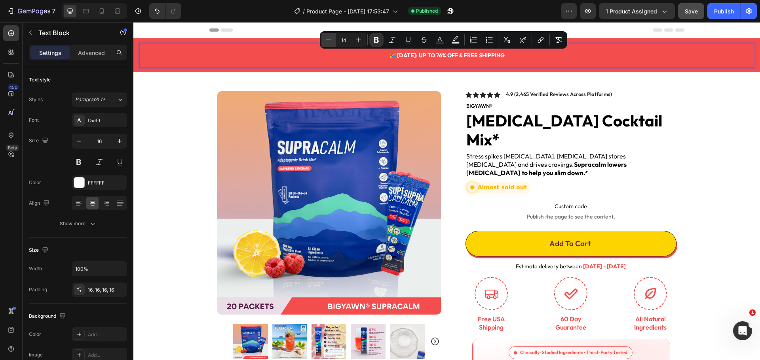
click at [328, 39] on icon "Editor contextual toolbar" at bounding box center [328, 40] width 8 height 8
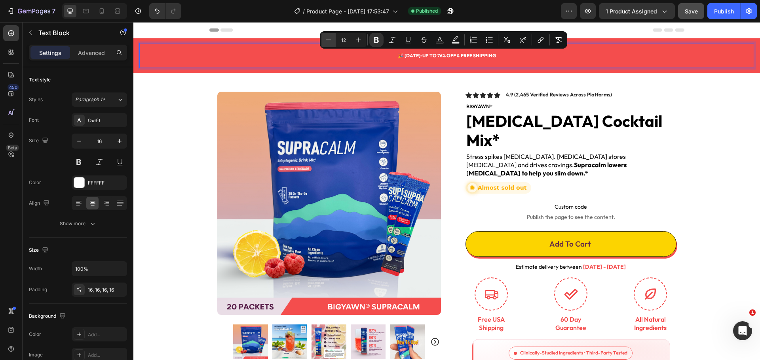
click at [328, 39] on icon "Editor contextual toolbar" at bounding box center [328, 40] width 8 height 8
type input "11"
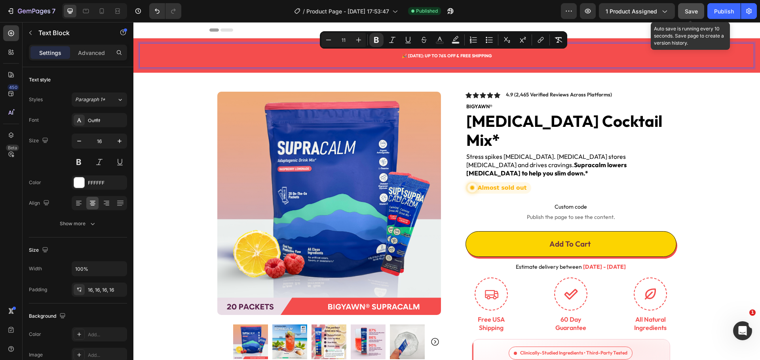
click at [685, 11] on span "Save" at bounding box center [691, 11] width 13 height 7
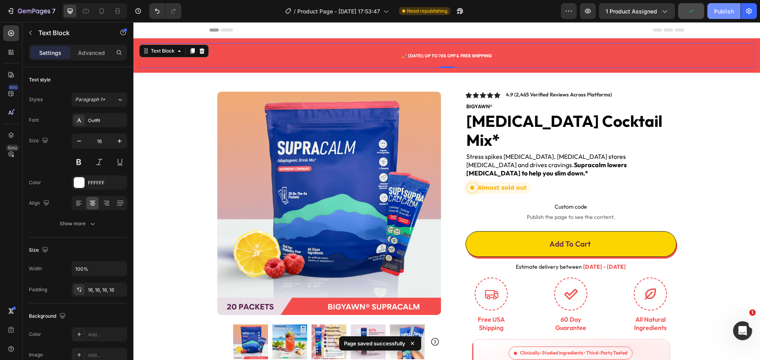
click at [723, 13] on div "Publish" at bounding box center [724, 11] width 20 height 8
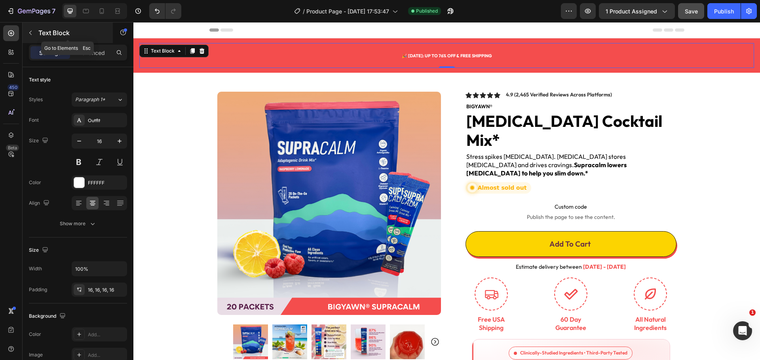
click at [27, 33] on icon "button" at bounding box center [30, 33] width 6 height 6
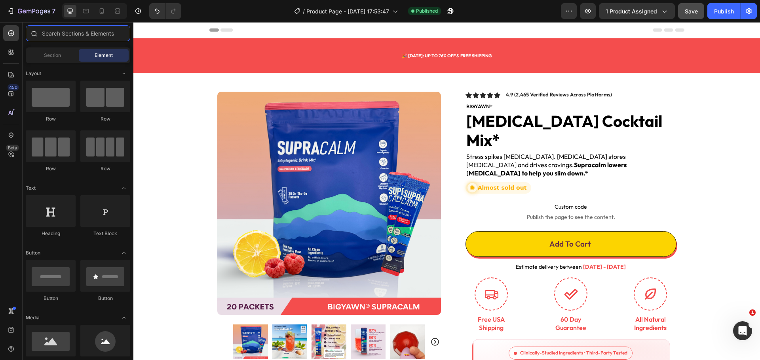
click at [73, 31] on input "text" at bounding box center [78, 33] width 104 height 16
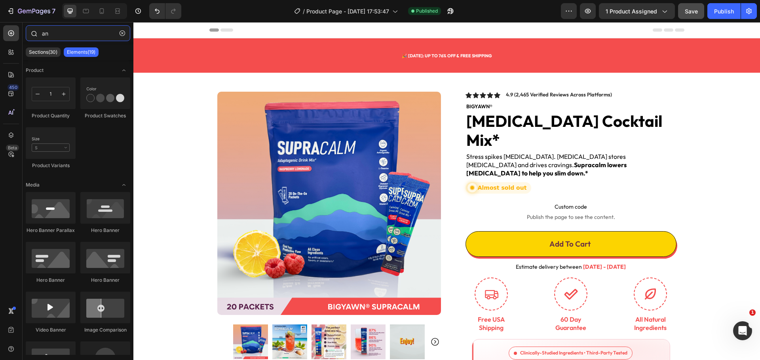
type input "a"
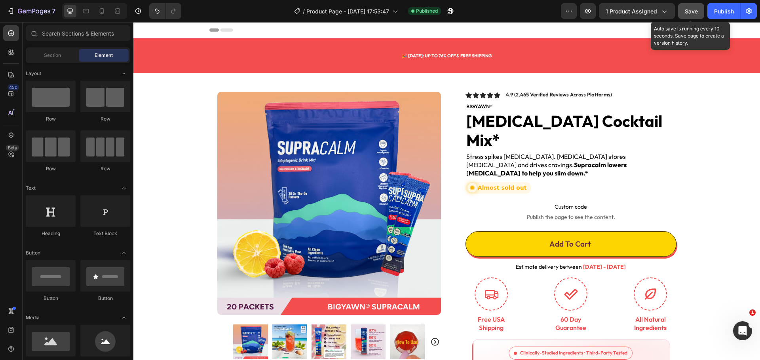
click at [692, 12] on span "Save" at bounding box center [691, 11] width 13 height 7
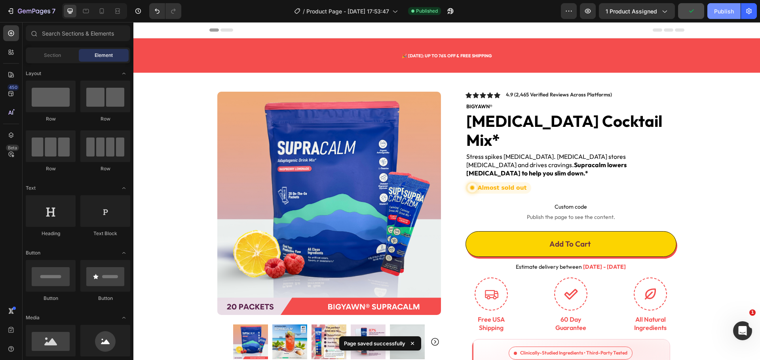
click at [721, 13] on div "Publish" at bounding box center [724, 11] width 20 height 8
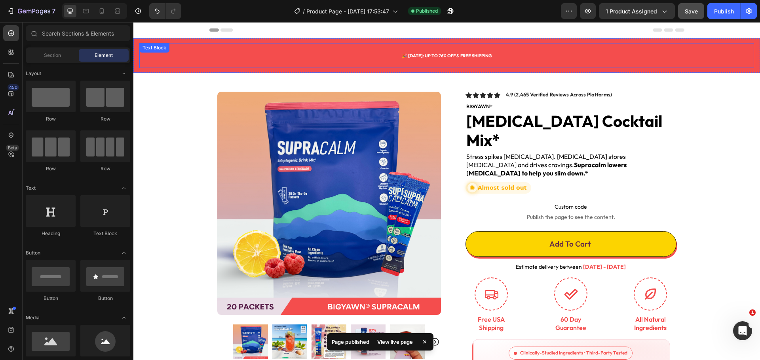
click at [442, 56] on strong "🎉 [DATE]: Up to 76% OFF & FREE SHIPPING" at bounding box center [447, 56] width 90 height 6
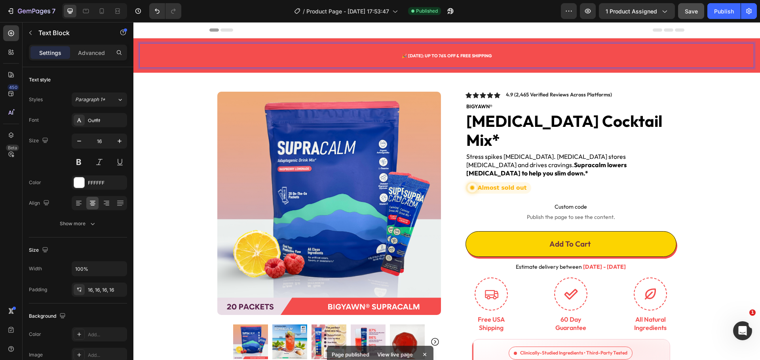
click at [442, 56] on strong "🎉 [DATE]: Up to 76% OFF & FREE SHIPPING" at bounding box center [447, 56] width 90 height 6
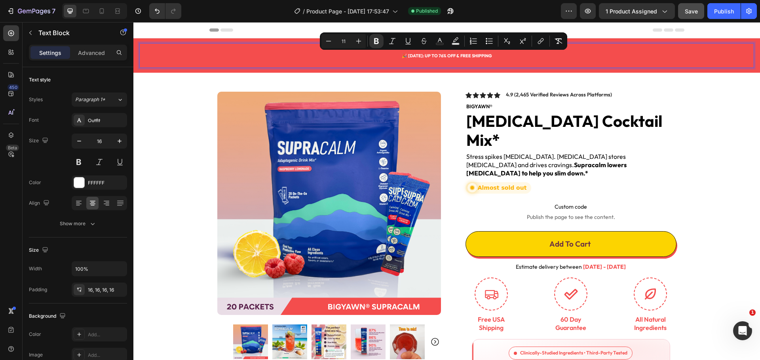
click at [348, 40] on input "11" at bounding box center [344, 40] width 16 height 9
type input "15"
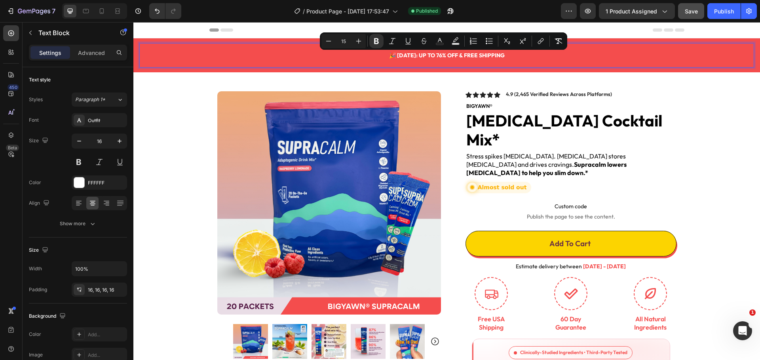
click at [424, 59] on strong "🎉 [DATE]: Up to 76% OFF & FREE SHIPPING" at bounding box center [447, 55] width 116 height 7
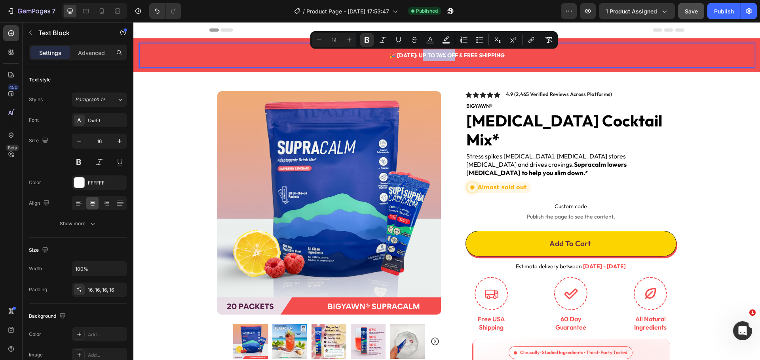
drag, startPoint x: 419, startPoint y: 55, endPoint x: 449, endPoint y: 56, distance: 29.3
click at [449, 56] on strong "🎉 [DATE]: Up to 76% OFF & FREE SHIPPING" at bounding box center [447, 55] width 116 height 7
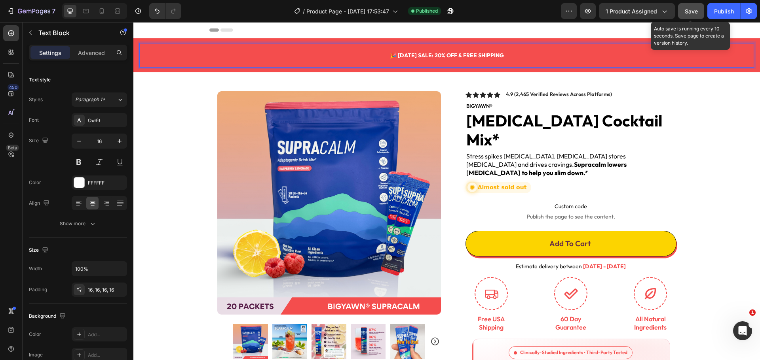
click at [693, 7] on div "Save" at bounding box center [691, 11] width 13 height 8
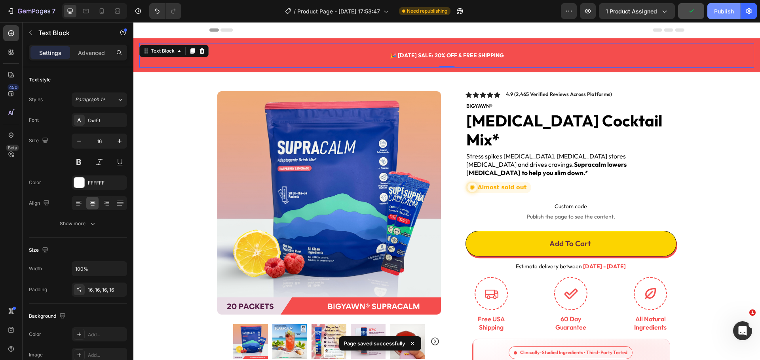
click at [725, 9] on div "Publish" at bounding box center [724, 11] width 20 height 8
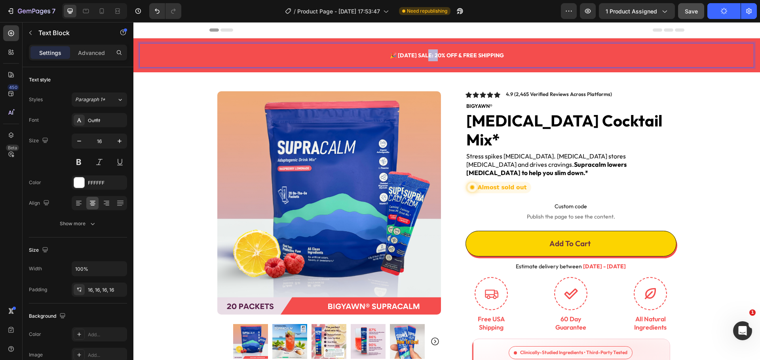
click at [423, 55] on strong "🎉 [DATE] Sale: 20% OFF & FREE SHIPPING" at bounding box center [447, 55] width 114 height 7
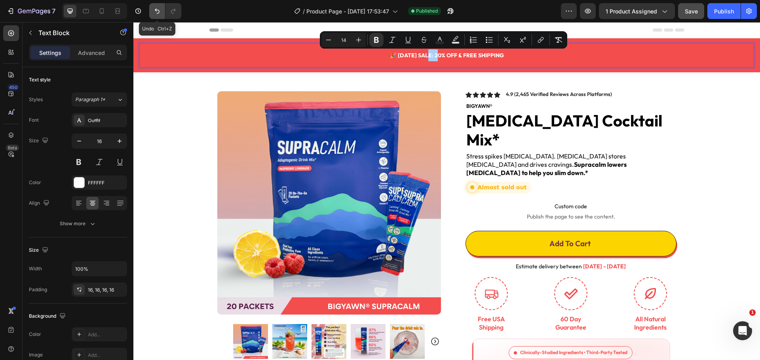
click at [158, 9] on icon "Undo/Redo" at bounding box center [157, 11] width 8 height 8
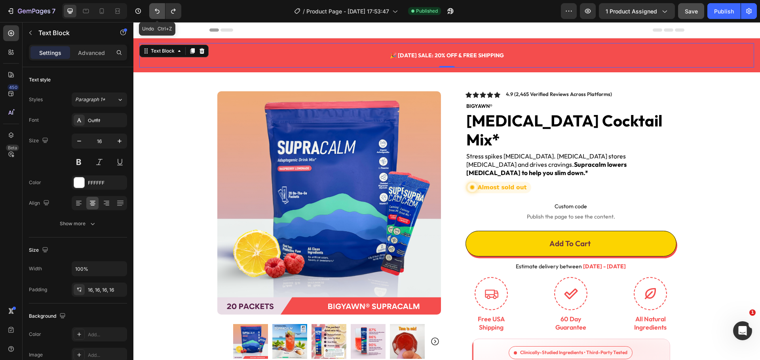
click at [158, 9] on icon "Undo/Redo" at bounding box center [157, 11] width 8 height 8
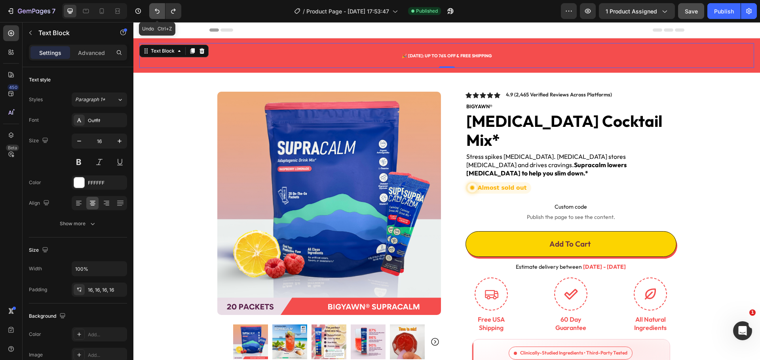
click at [158, 9] on icon "Undo/Redo" at bounding box center [157, 11] width 8 height 8
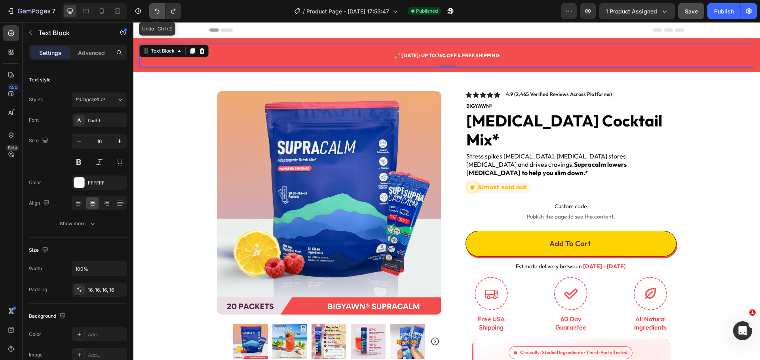
click at [158, 9] on icon "Undo/Redo" at bounding box center [157, 11] width 8 height 8
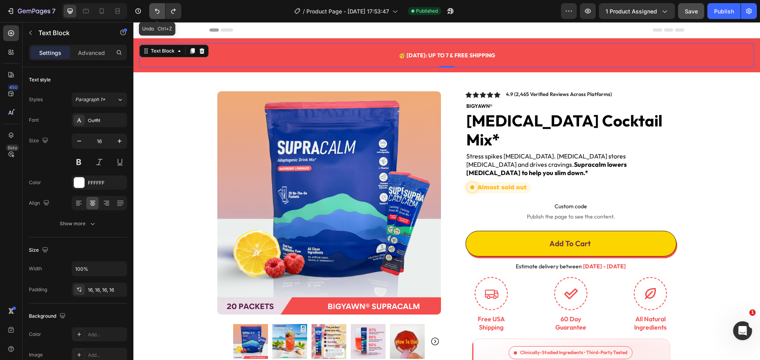
click at [158, 9] on icon "Undo/Redo" at bounding box center [157, 11] width 8 height 8
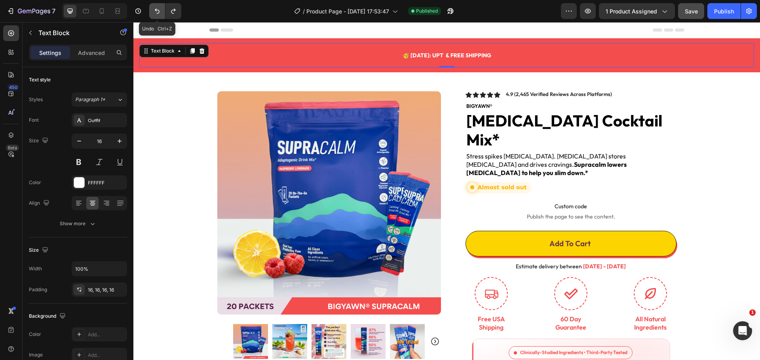
click at [158, 9] on icon "Undo/Redo" at bounding box center [157, 11] width 8 height 8
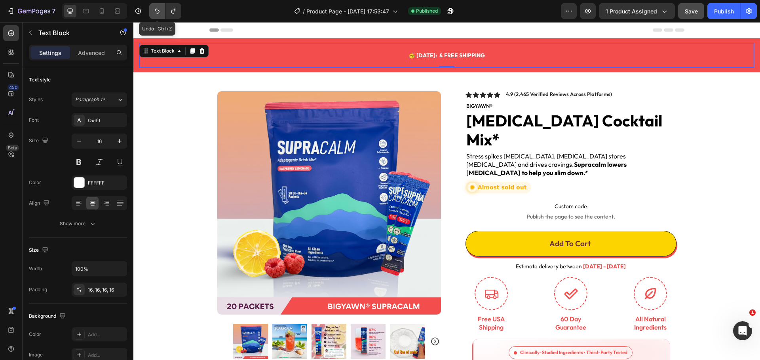
click at [158, 9] on icon "Undo/Redo" at bounding box center [157, 11] width 8 height 8
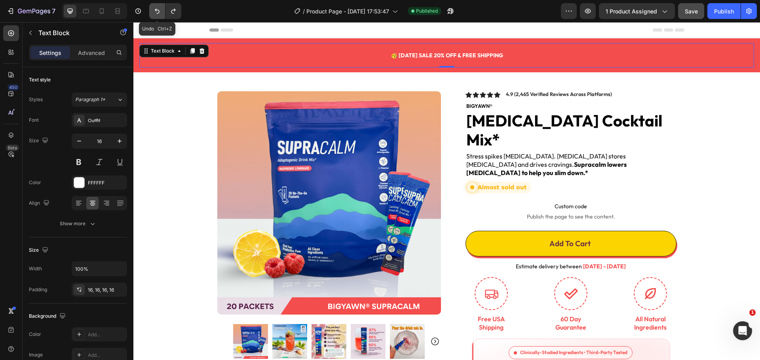
click at [158, 9] on icon "Undo/Redo" at bounding box center [157, 11] width 8 height 8
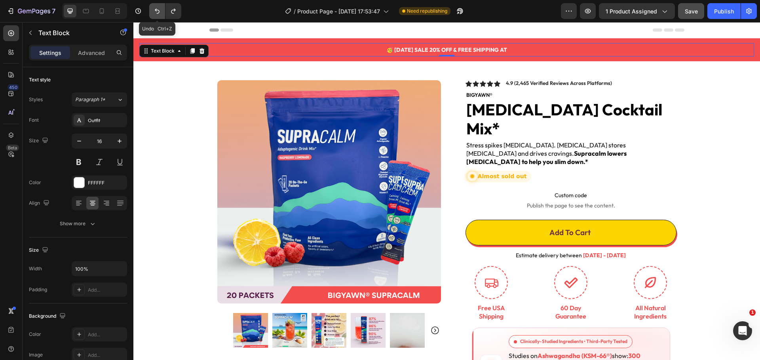
click at [158, 9] on icon "Undo/Redo" at bounding box center [157, 11] width 8 height 8
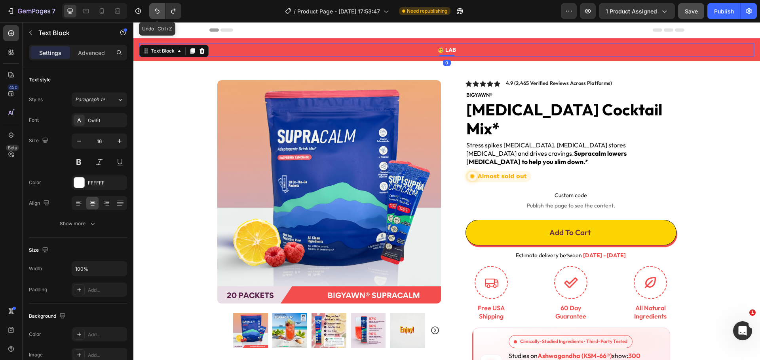
click at [158, 9] on icon "Undo/Redo" at bounding box center [157, 11] width 8 height 8
click at [168, 11] on button "Undo/Redo" at bounding box center [173, 11] width 16 height 16
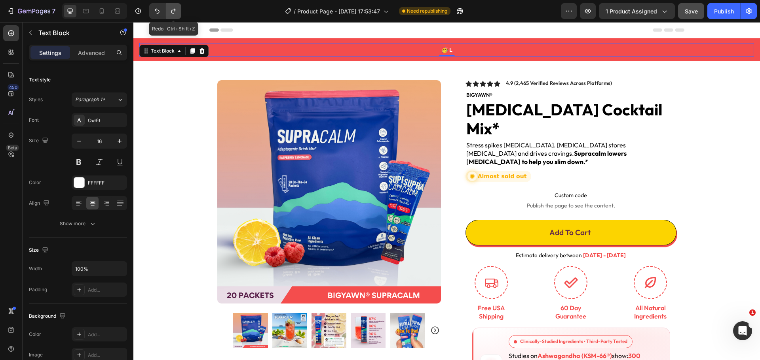
click at [168, 11] on button "Undo/Redo" at bounding box center [173, 11] width 16 height 16
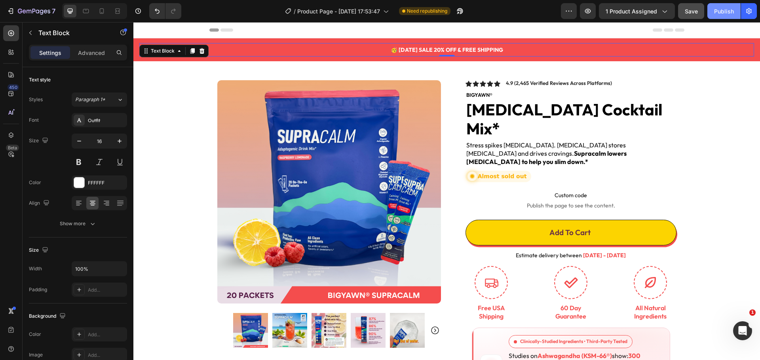
click at [728, 18] on button "Publish" at bounding box center [723, 11] width 33 height 16
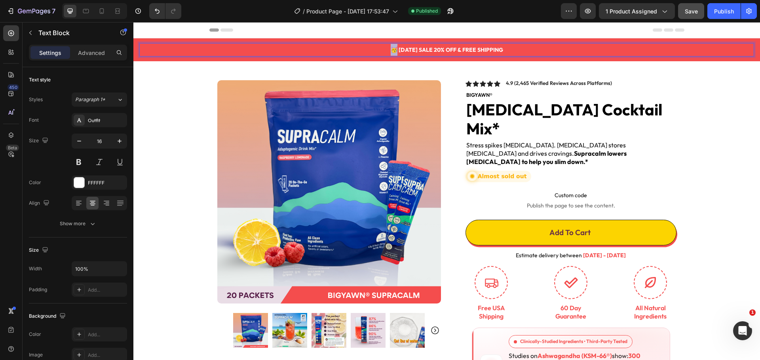
drag, startPoint x: 381, startPoint y: 51, endPoint x: 388, endPoint y: 51, distance: 7.1
click at [525, 40] on div "🎉 [DATE] SALE 20% OFF & FREE SHIPPING Text Block 0 Section 1" at bounding box center [446, 49] width 626 height 23
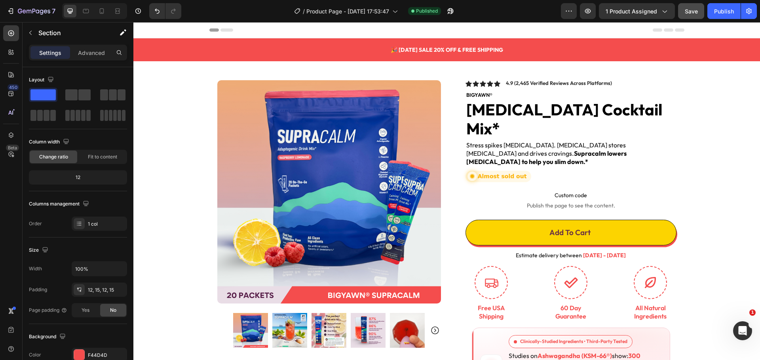
click at [524, 61] on div "🎉 [DATE] SALE 20% OFF & FREE SHIPPING Text Block Section 1" at bounding box center [446, 49] width 626 height 23
click at [524, 59] on div "🎉 [DATE] SALE 20% OFF & FREE SHIPPING Text Block Section 1" at bounding box center [446, 49] width 626 height 23
drag, startPoint x: 327, startPoint y: 57, endPoint x: 401, endPoint y: 52, distance: 74.1
click at [328, 57] on div "🎉 [DATE] SALE 20% OFF & FREE SHIPPING Text Block Section 1" at bounding box center [446, 49] width 626 height 23
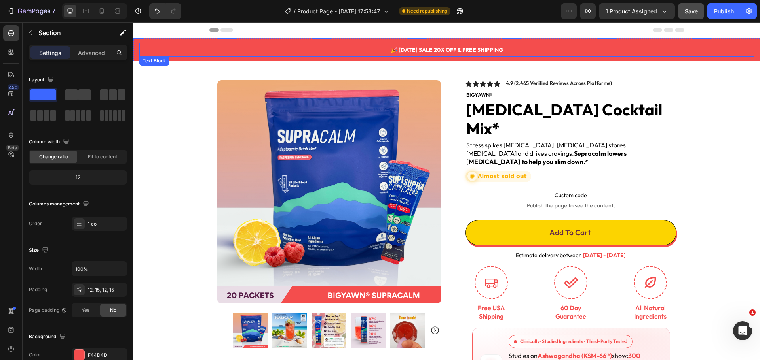
click at [404, 51] on strong "🎉 [DATE] SALE 20% OFF & FREE SHIPPING" at bounding box center [447, 49] width 112 height 7
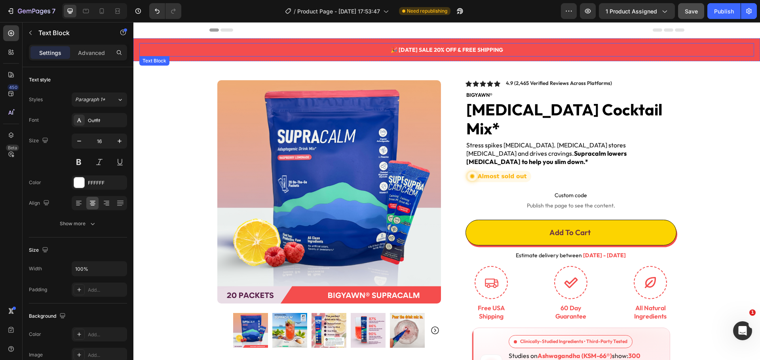
click at [404, 51] on strong "🎉 [DATE] SALE 20% OFF & FREE SHIPPING" at bounding box center [447, 49] width 112 height 7
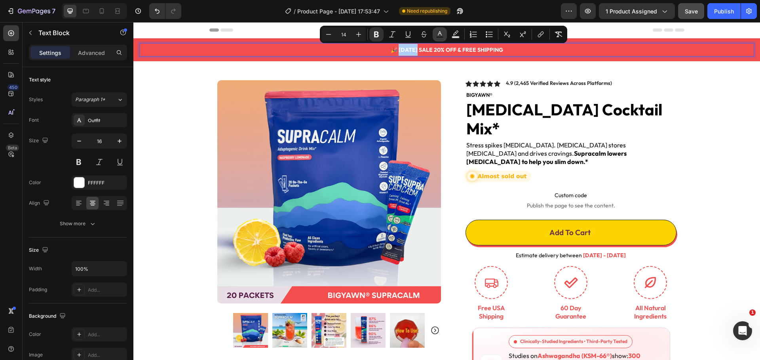
click at [441, 36] on rect "Editor contextual toolbar" at bounding box center [440, 37] width 8 height 2
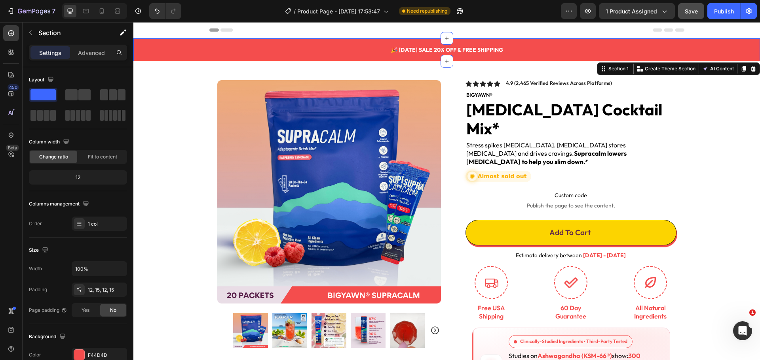
click at [257, 59] on div "🎉 [DATE] SALE 20% OFF & FREE SHIPPING Text Block Section 1 You can create reusa…" at bounding box center [446, 49] width 626 height 23
click at [101, 351] on div "F44D4D" at bounding box center [99, 355] width 55 height 14
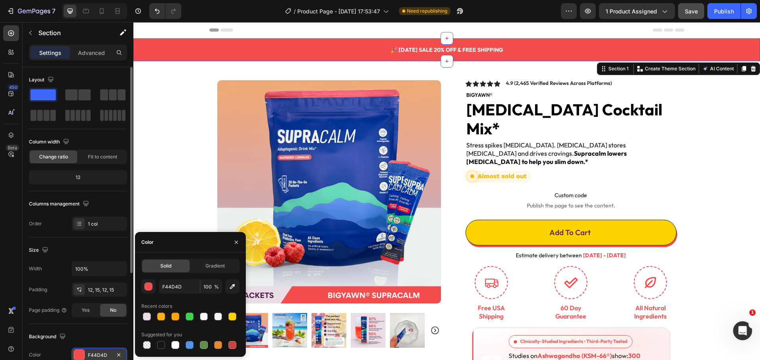
click at [102, 351] on div "F44D4D" at bounding box center [99, 355] width 55 height 14
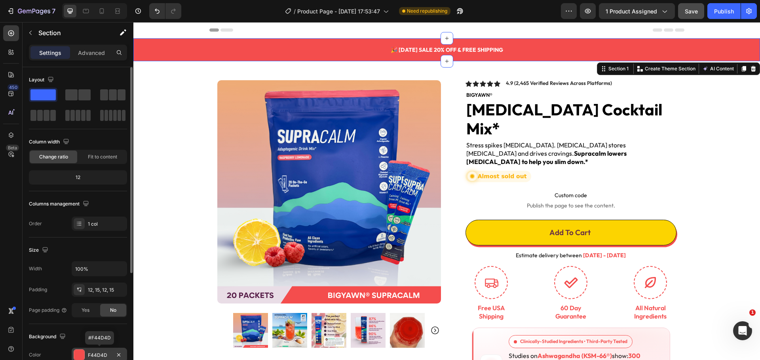
click at [99, 354] on div "F44D4D" at bounding box center [99, 355] width 23 height 7
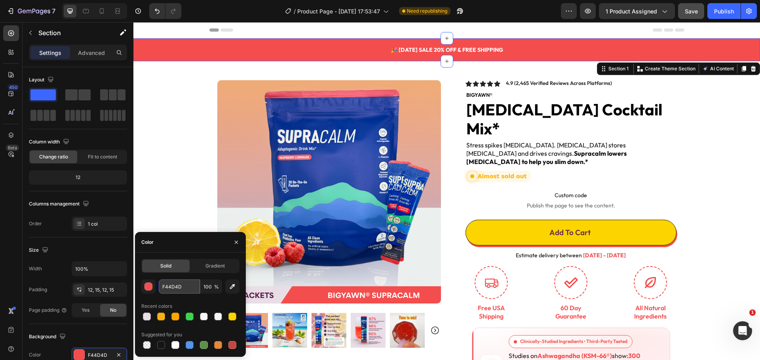
click at [165, 290] on input "F44D4D" at bounding box center [179, 287] width 41 height 14
click at [473, 53] on strong "🎉 [DATE] SALE 20% OFF & FREE SHIPPING" at bounding box center [447, 49] width 112 height 7
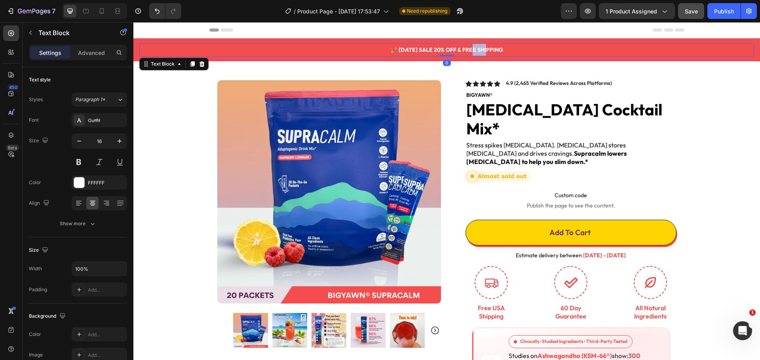
click at [476, 50] on strong "🎉 [DATE] SALE 20% OFF & FREE SHIPPING" at bounding box center [447, 49] width 112 height 7
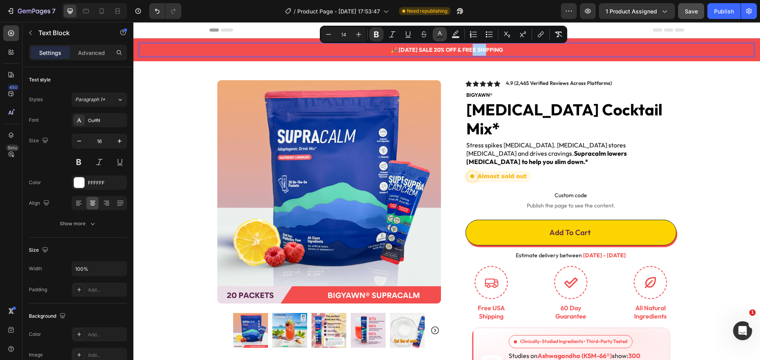
click at [439, 34] on icon "Editor contextual toolbar" at bounding box center [440, 34] width 8 height 8
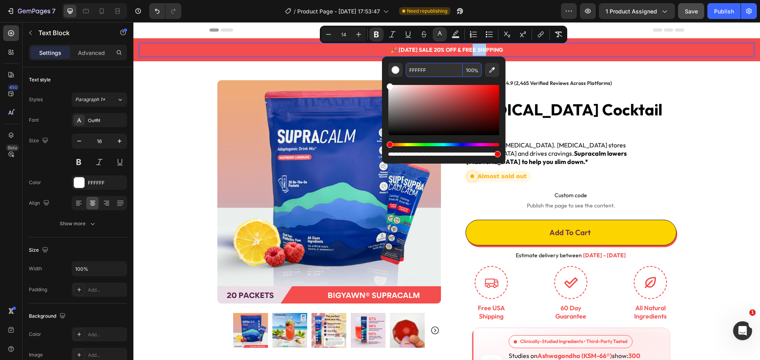
click at [421, 70] on input "FFFFFF" at bounding box center [434, 70] width 57 height 14
paste input "44D4D"
type input "F44D4D"
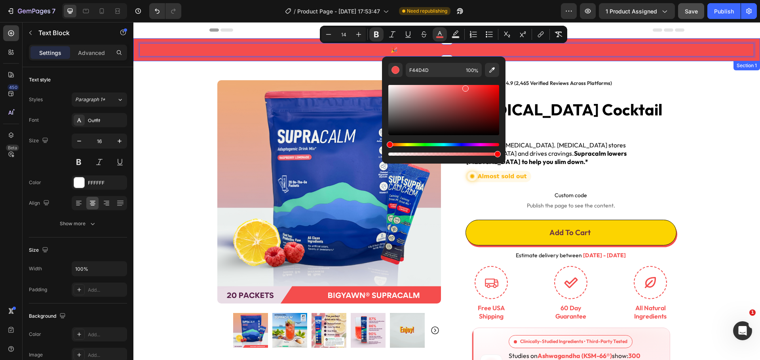
click at [595, 59] on div "🎉 [DATE] SALE 20% OFF & FREE SHIPPING Text Block 0 Section 1" at bounding box center [446, 49] width 626 height 23
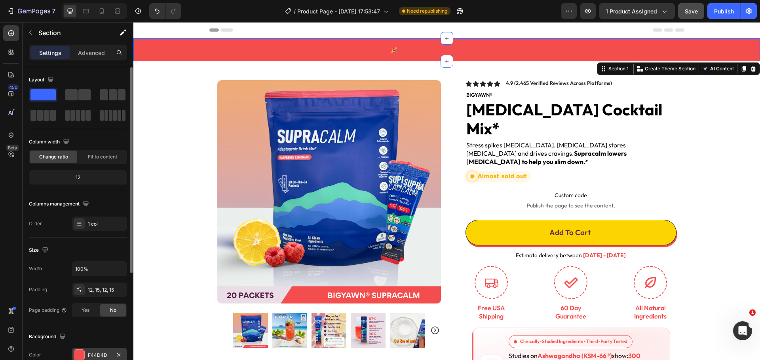
click at [80, 357] on div at bounding box center [79, 355] width 10 height 10
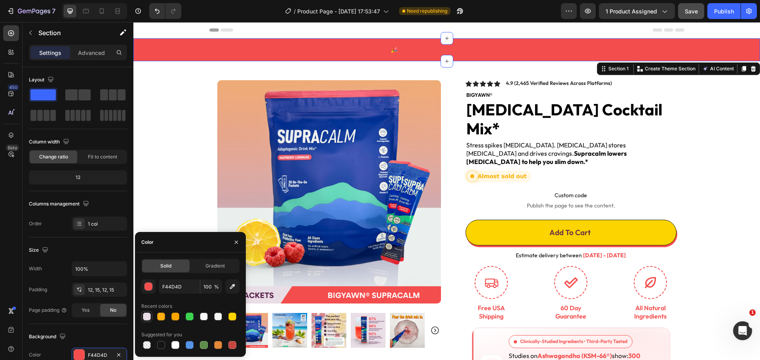
click at [150, 315] on div at bounding box center [147, 317] width 8 height 8
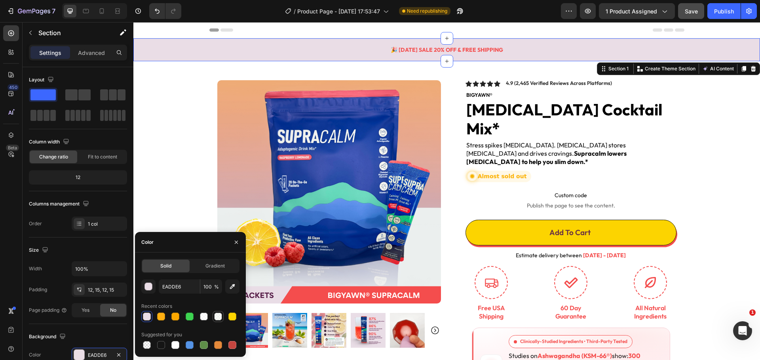
click at [216, 318] on div at bounding box center [218, 317] width 8 height 8
type input "FAFCF8"
type input "70"
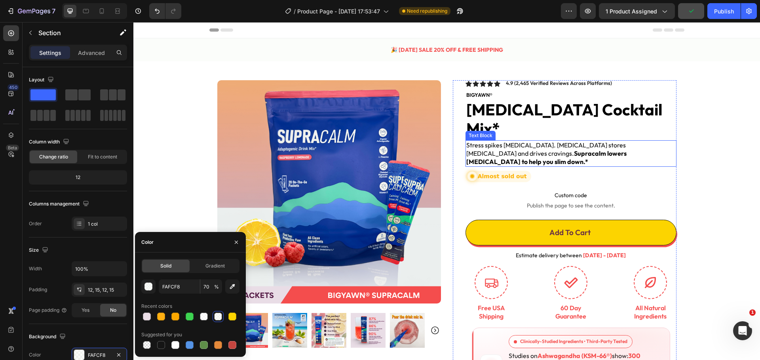
type input "EADDE6"
type input "100"
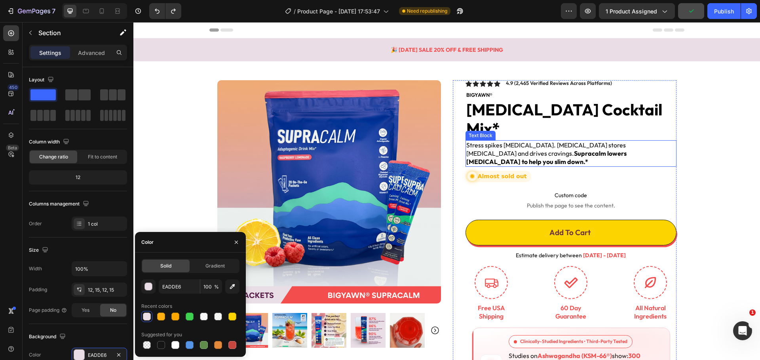
type input "F44D4D"
